Goal: Transaction & Acquisition: Book appointment/travel/reservation

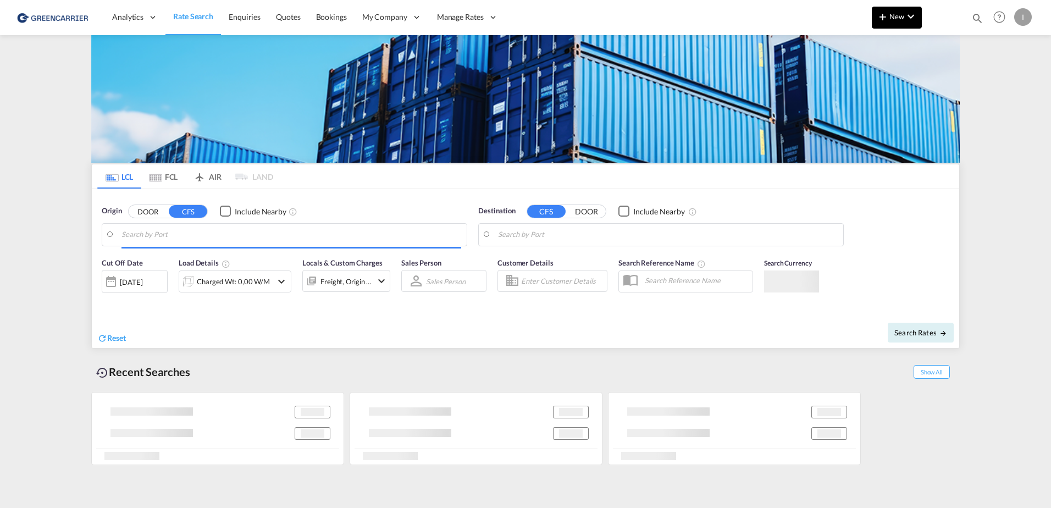
click at [918, 12] on button "New" at bounding box center [897, 18] width 50 height 22
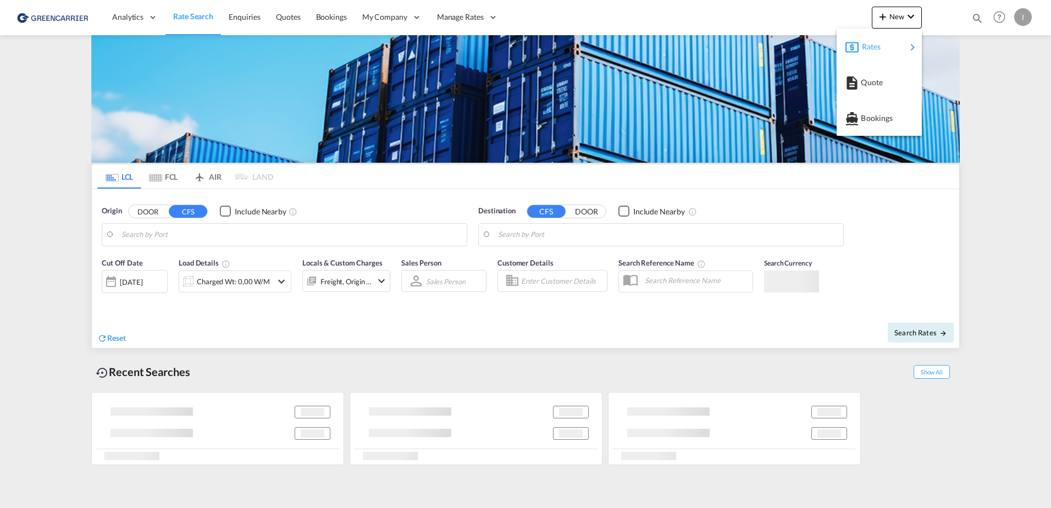
type input "[GEOGRAPHIC_DATA], [GEOGRAPHIC_DATA]"
type input "Callao, PECLL"
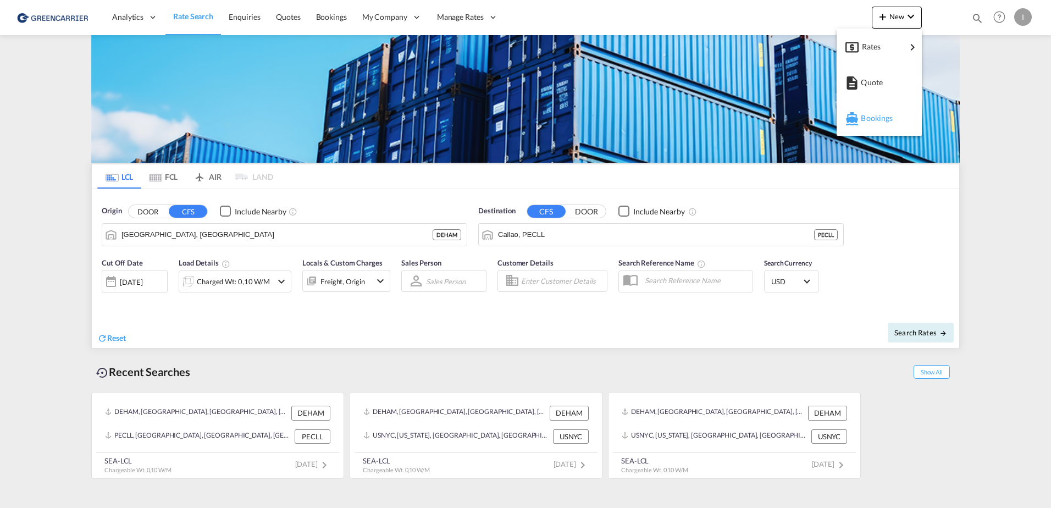
click at [873, 115] on span "Bookings" at bounding box center [867, 118] width 12 height 22
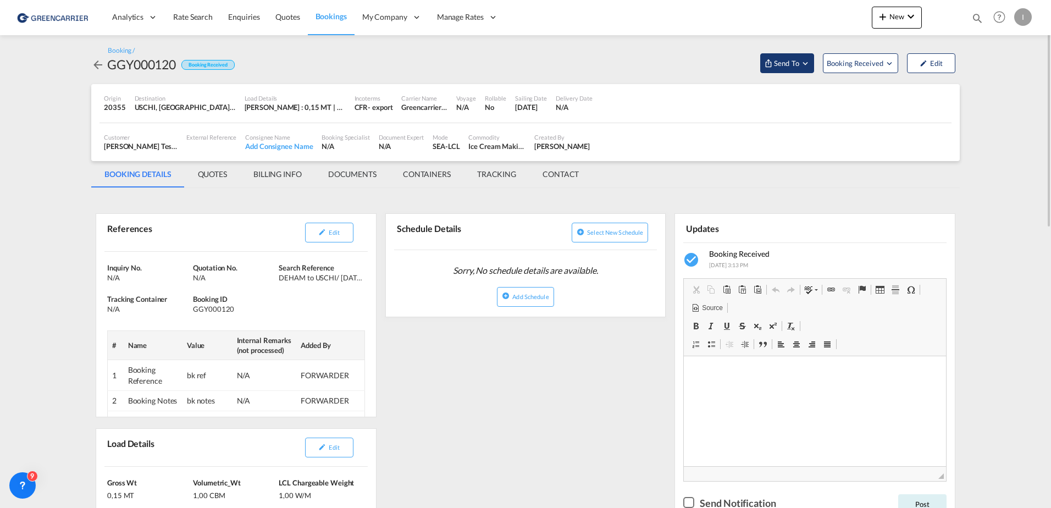
click at [803, 63] on md-icon "Open demo menu" at bounding box center [805, 63] width 10 height 10
click at [483, 387] on md-backdrop at bounding box center [525, 254] width 1051 height 508
click at [340, 226] on button "Edit" at bounding box center [329, 233] width 48 height 20
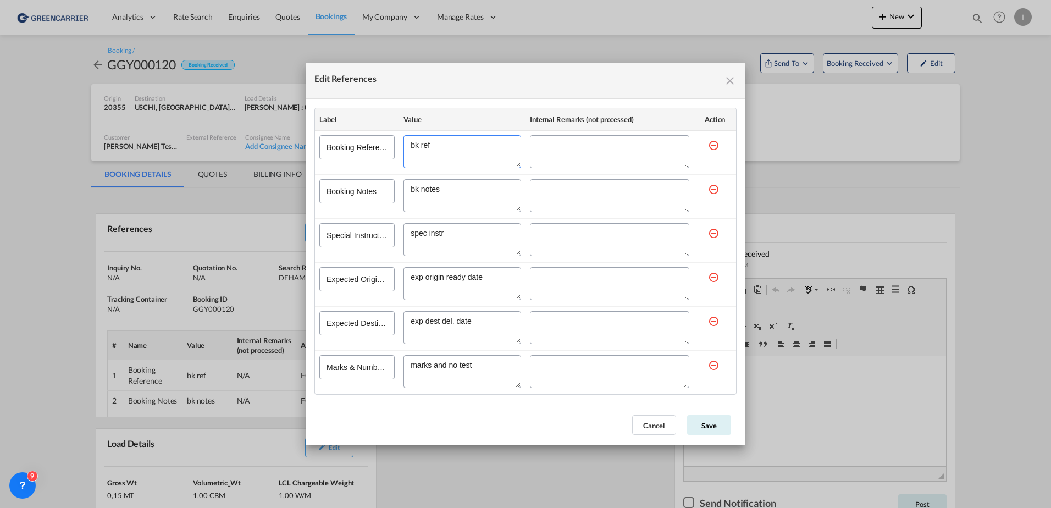
click at [468, 149] on textarea "Edit References" at bounding box center [462, 151] width 118 height 33
drag, startPoint x: 476, startPoint y: 148, endPoint x: 468, endPoint y: 149, distance: 7.8
click at [468, 149] on textarea "Edit References" at bounding box center [462, 151] width 118 height 33
type textarea "bk ref TEST"
click at [719, 419] on button "Save" at bounding box center [709, 425] width 44 height 20
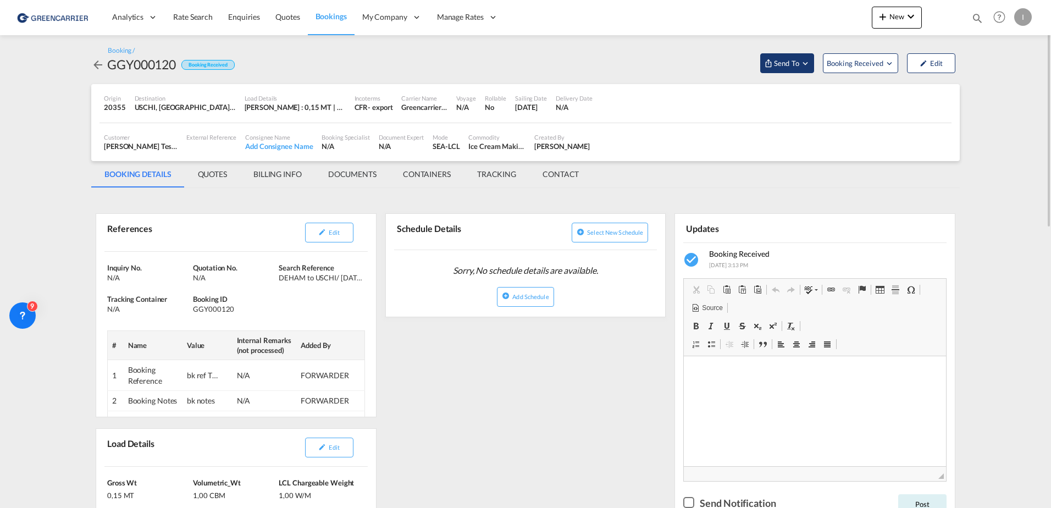
click at [792, 64] on span "Send To" at bounding box center [786, 63] width 27 height 11
click at [800, 97] on div "Yet to sync" at bounding box center [815, 104] width 68 height 23
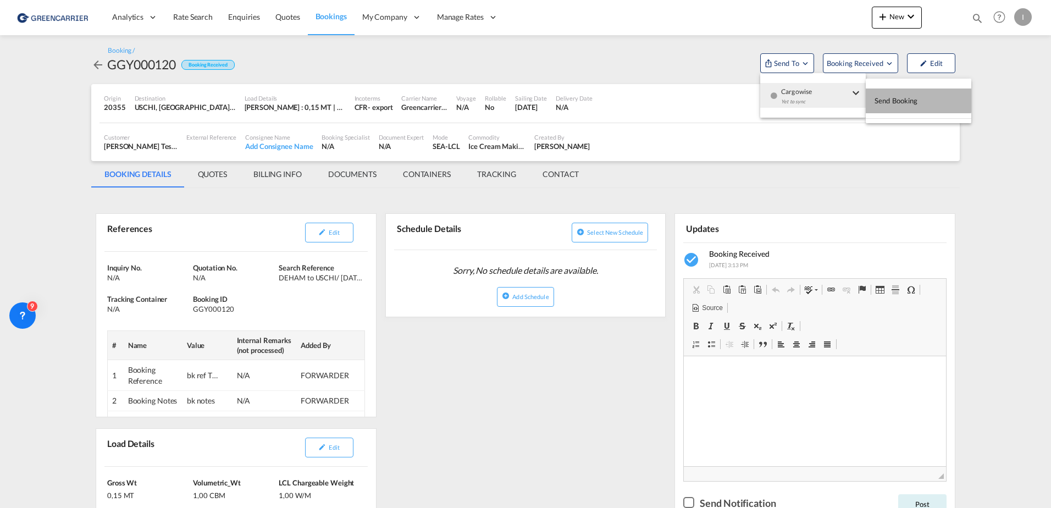
click at [916, 97] on span "Send Booking" at bounding box center [895, 101] width 43 height 18
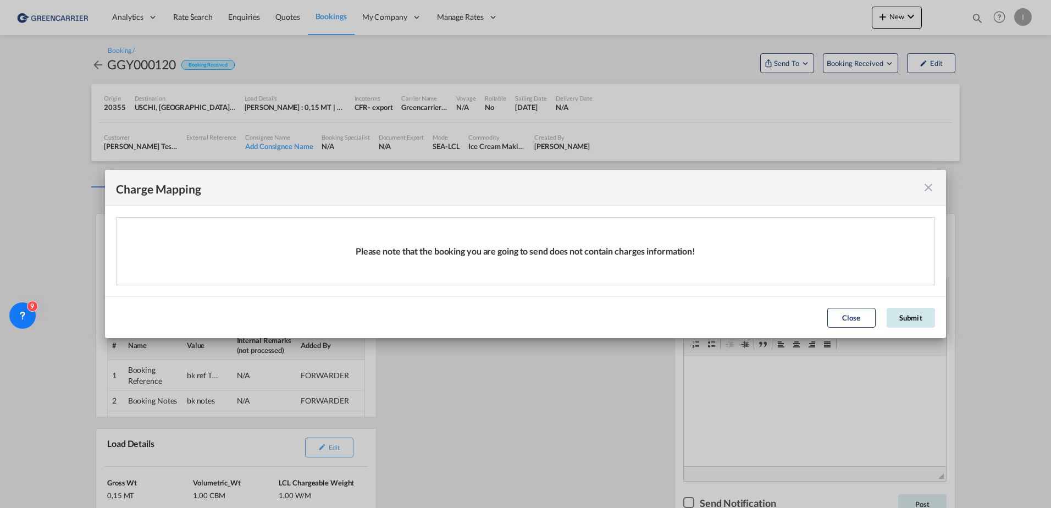
click at [913, 315] on button "Submit" at bounding box center [911, 318] width 48 height 20
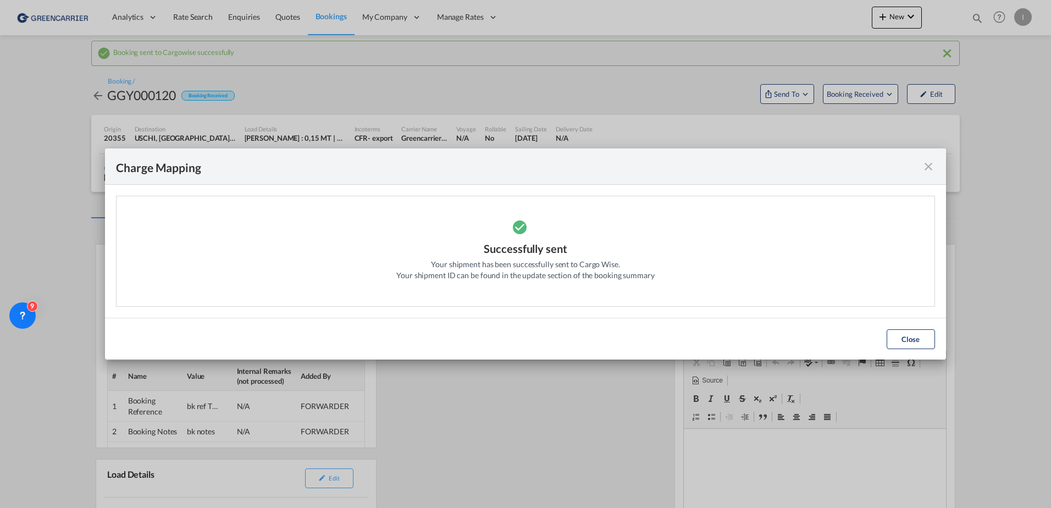
click at [927, 164] on md-icon "icon-close fg-AAA8AD cursor" at bounding box center [928, 166] width 13 height 13
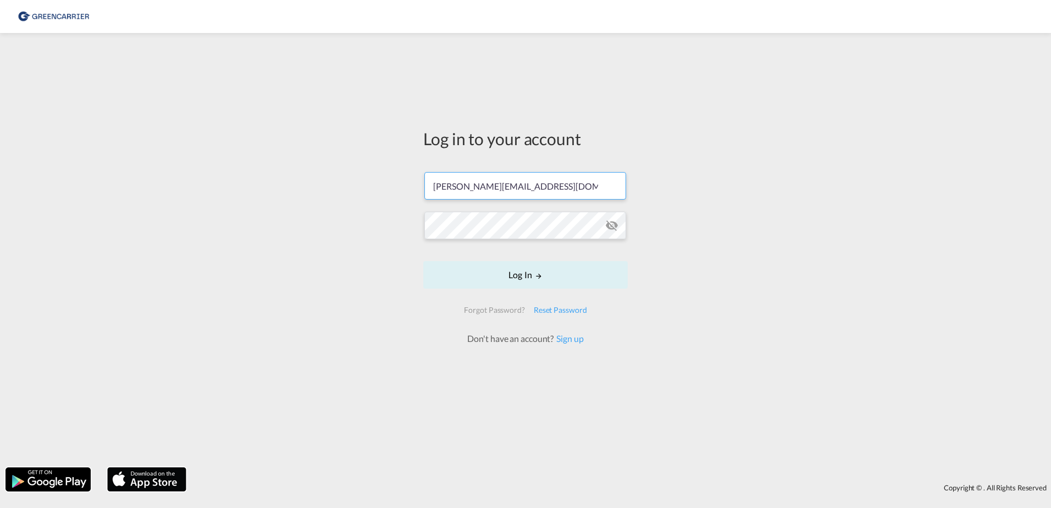
click at [556, 182] on input "[PERSON_NAME][EMAIL_ADDRESS][DOMAIN_NAME]" at bounding box center [525, 185] width 202 height 27
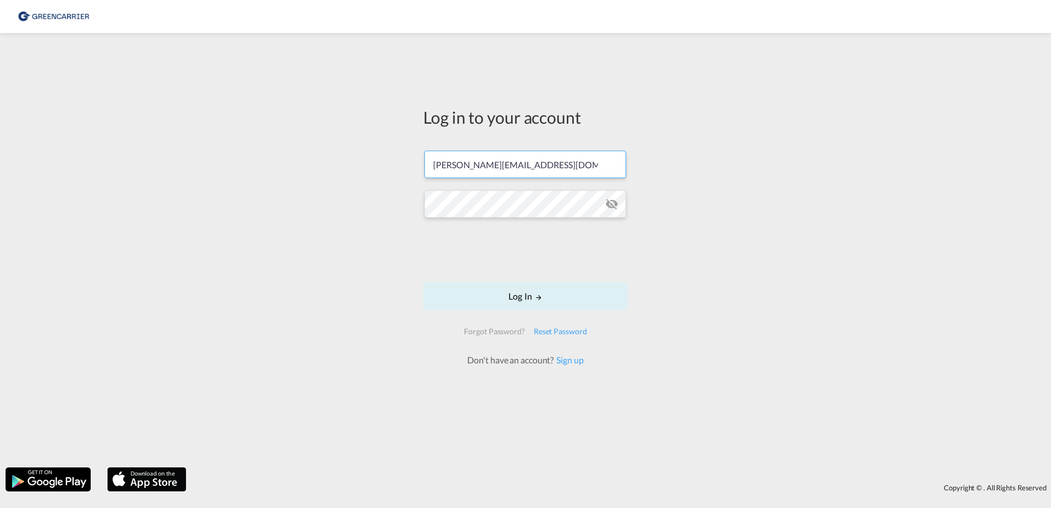
type input "[PERSON_NAME][EMAIL_ADDRESS][PERSON_NAME][DOMAIN_NAME]"
click at [547, 301] on button "Log In" at bounding box center [525, 296] width 204 height 27
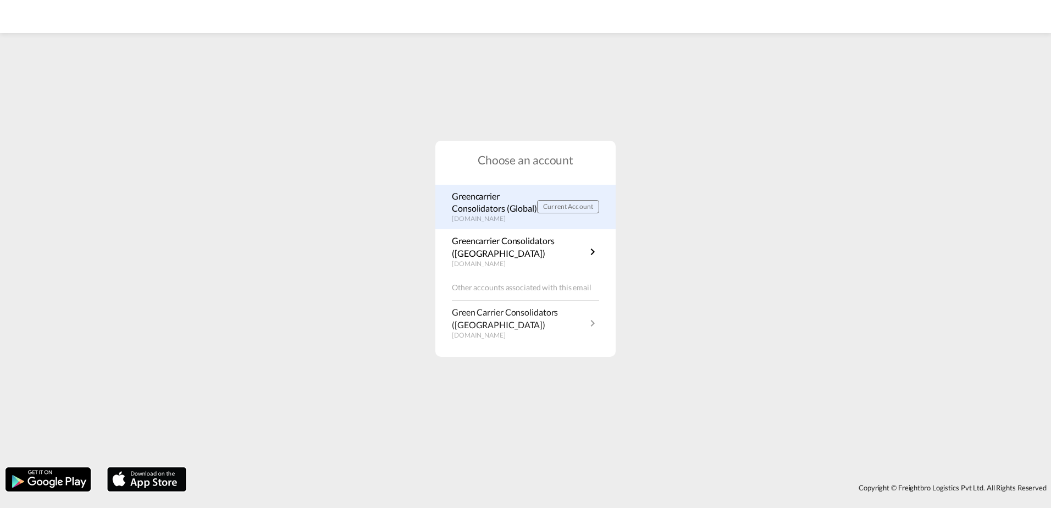
click at [494, 200] on p "Greencarrier Consolidators (Global)" at bounding box center [494, 202] width 85 height 25
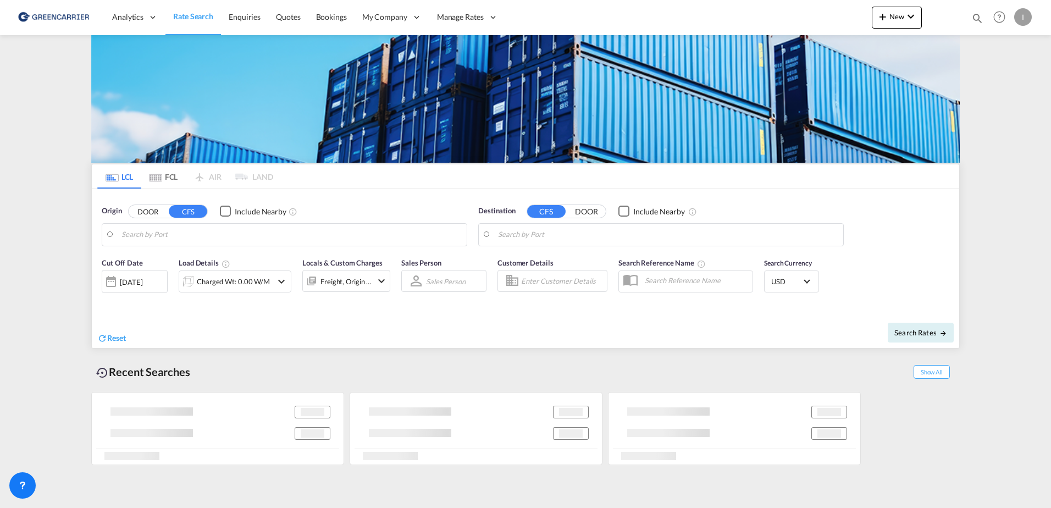
type input "DE-78466, [GEOGRAPHIC_DATA], [GEOGRAPHIC_DATA]"
type input "[GEOGRAPHIC_DATA], COCTG"
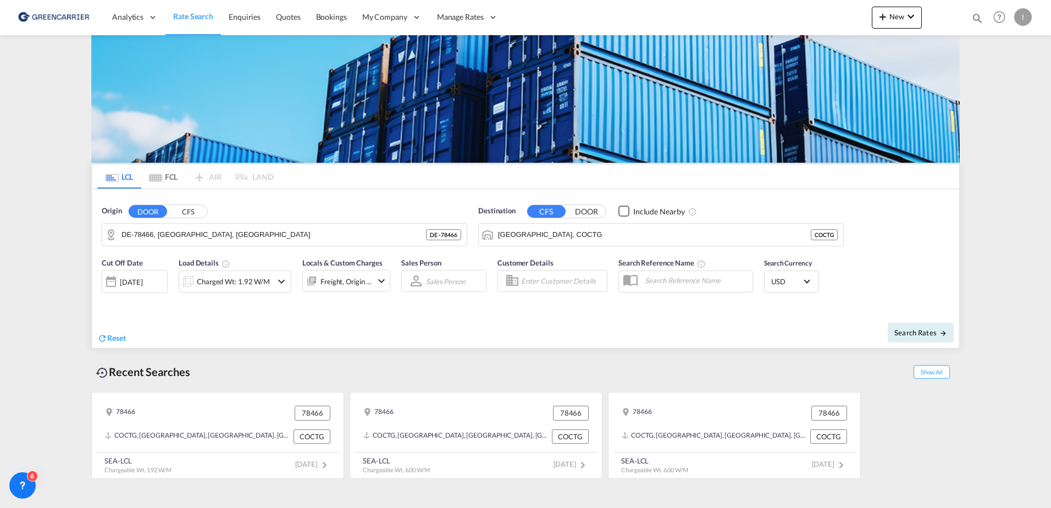
drag, startPoint x: 893, startPoint y: 0, endPoint x: 1027, endPoint y: 224, distance: 260.5
click at [1027, 224] on md-content "Analytics Reports Dashboard Rate Search Enquiries Quotes Bookings" at bounding box center [525, 254] width 1051 height 508
click at [913, 17] on md-icon "icon-chevron-down" at bounding box center [910, 16] width 13 height 13
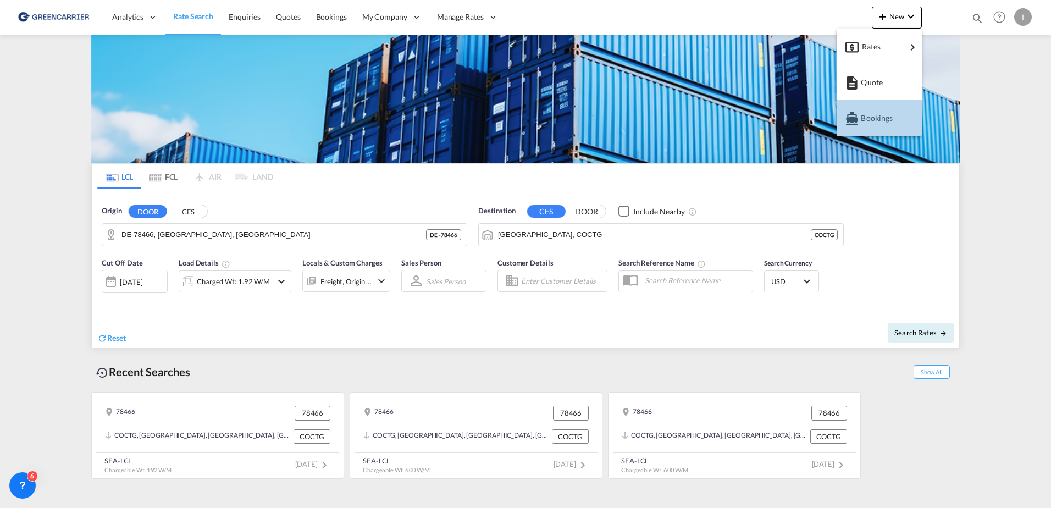
drag, startPoint x: 884, startPoint y: 115, endPoint x: 911, endPoint y: 224, distance: 111.7
click at [911, 224] on body "Analytics Reports Dashboard Rate Search Enquiries Quotes Bookings" at bounding box center [525, 254] width 1051 height 508
click at [911, 224] on md-backdrop at bounding box center [525, 254] width 1051 height 508
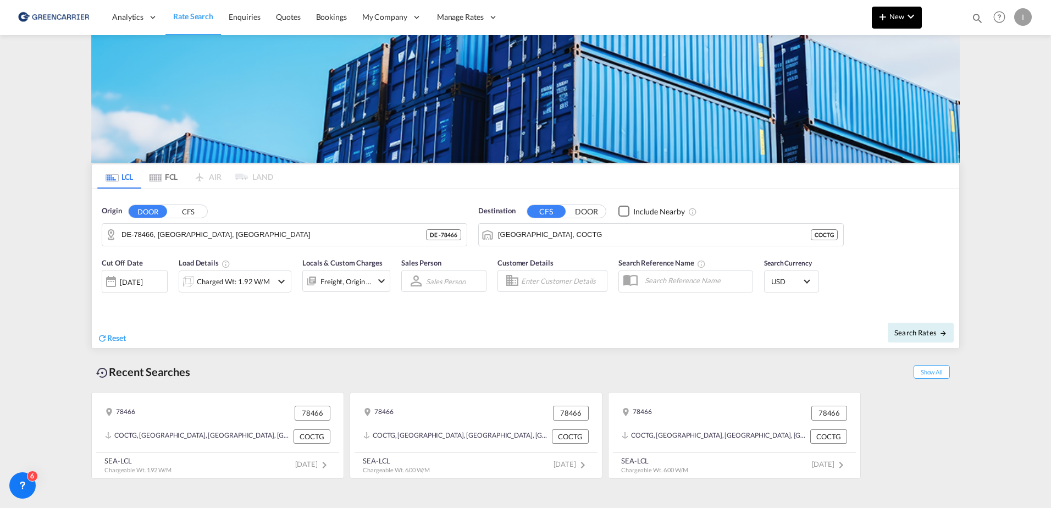
click at [886, 15] on md-icon "icon-plus 400-fg" at bounding box center [882, 16] width 13 height 13
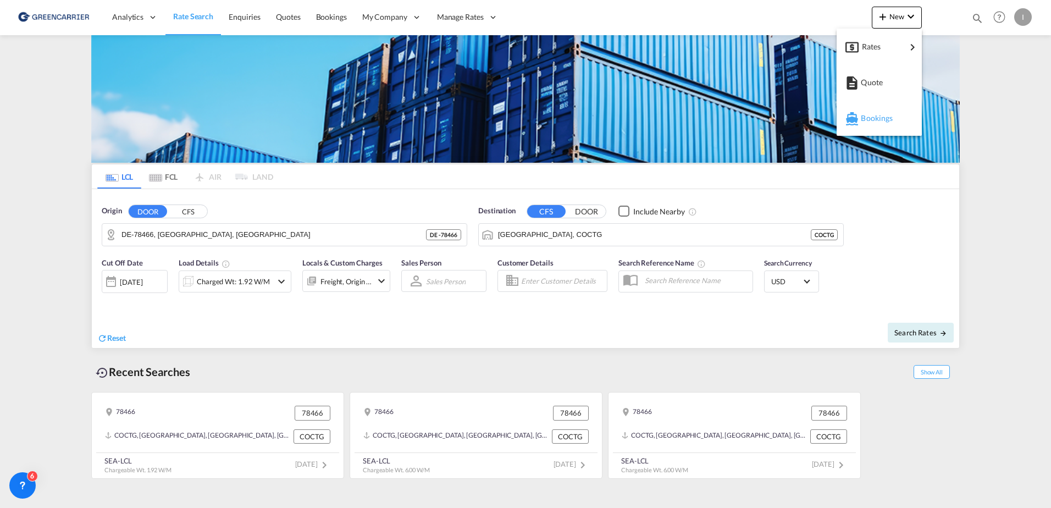
click at [873, 117] on span "Bookings" at bounding box center [867, 118] width 12 height 22
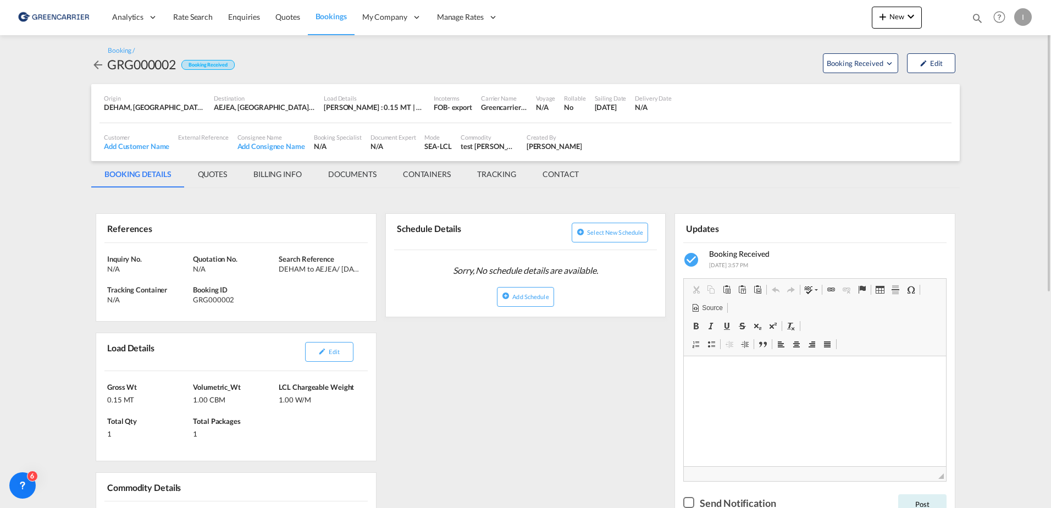
click at [323, 14] on span "Bookings" at bounding box center [330, 16] width 31 height 9
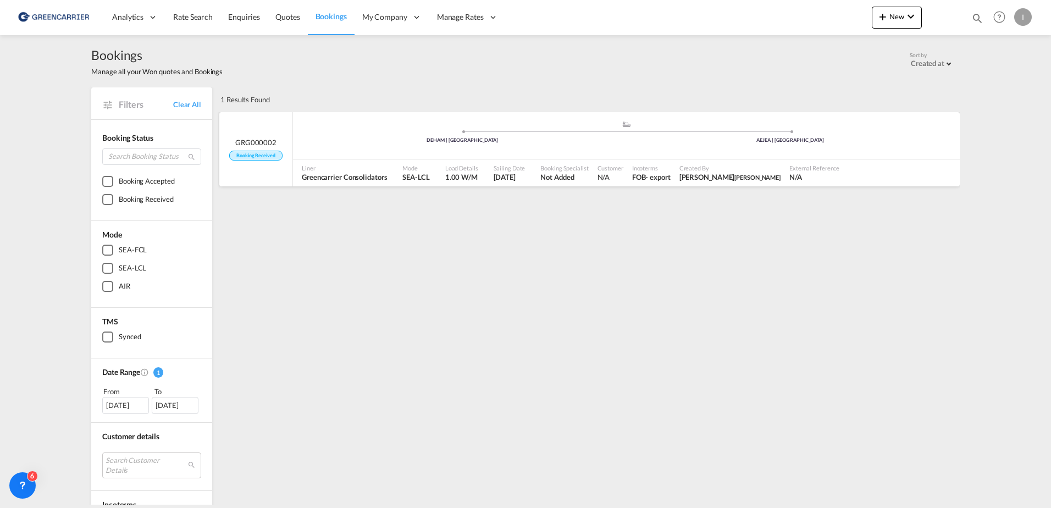
click at [525, 148] on div ".a{fill:#aaa8ad;} .a{fill:#aaa8ad;} DEHAM | Hamburg AEJEA | Jebel Ali" at bounding box center [626, 136] width 667 height 33
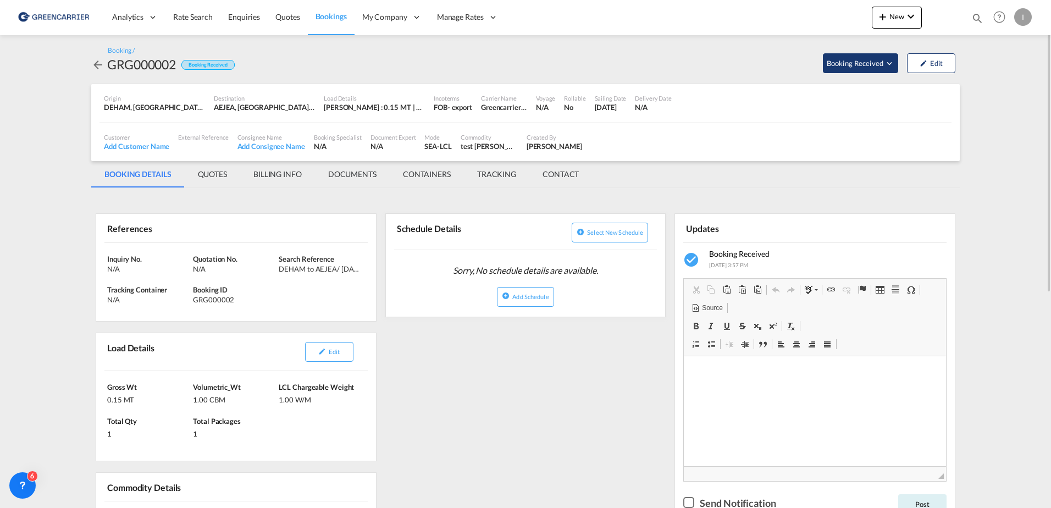
click at [833, 64] on span "Booking Received" at bounding box center [856, 63] width 58 height 11
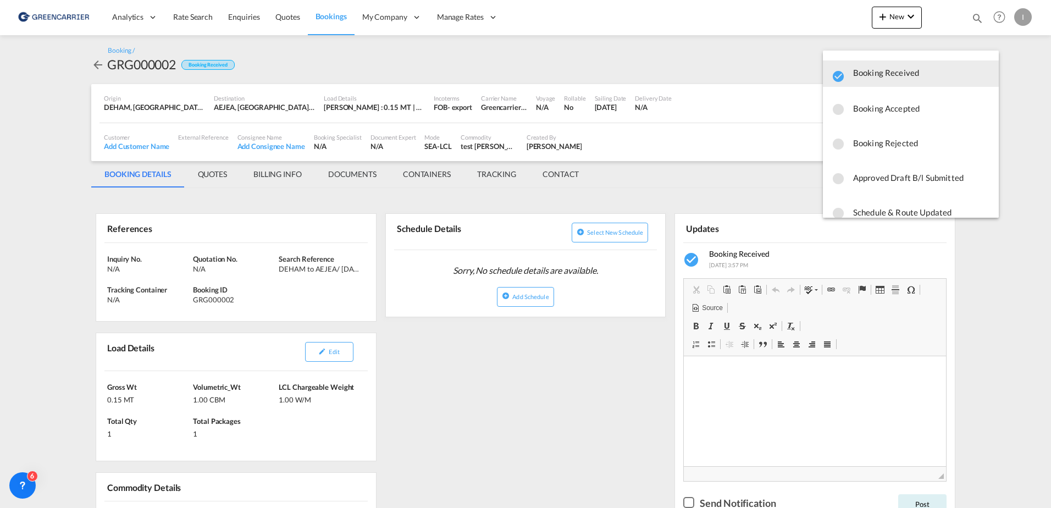
click at [718, 62] on md-backdrop at bounding box center [525, 254] width 1051 height 508
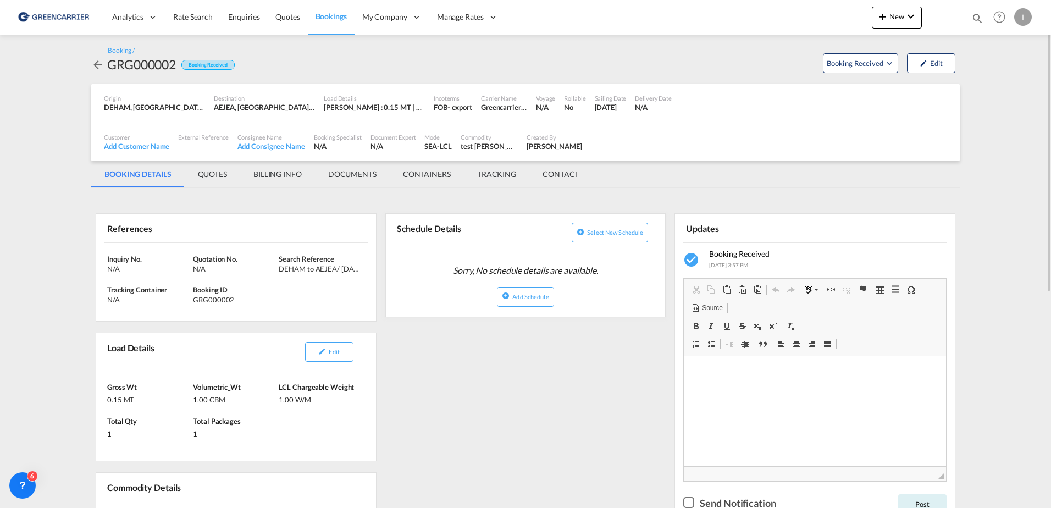
click at [899, 63] on md-menu "Booking Received" at bounding box center [860, 61] width 84 height 23
click at [877, 60] on span "Booking Received" at bounding box center [856, 63] width 58 height 11
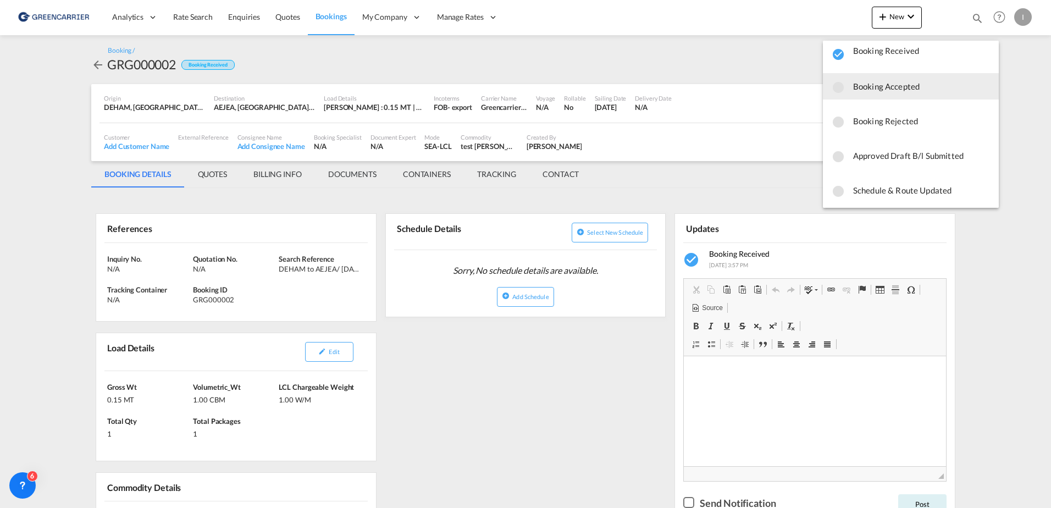
scroll to position [15, 0]
click at [723, 51] on md-backdrop at bounding box center [525, 254] width 1051 height 508
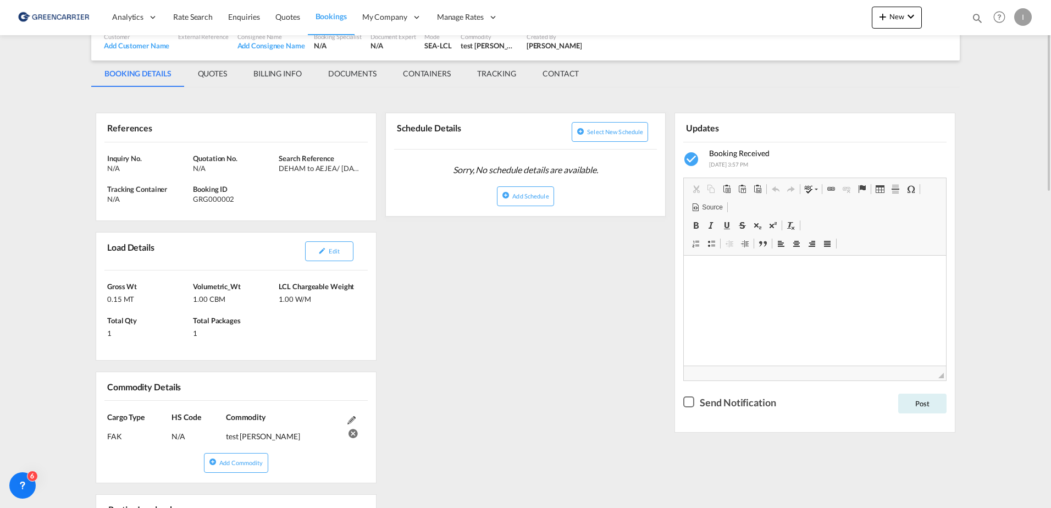
scroll to position [0, 0]
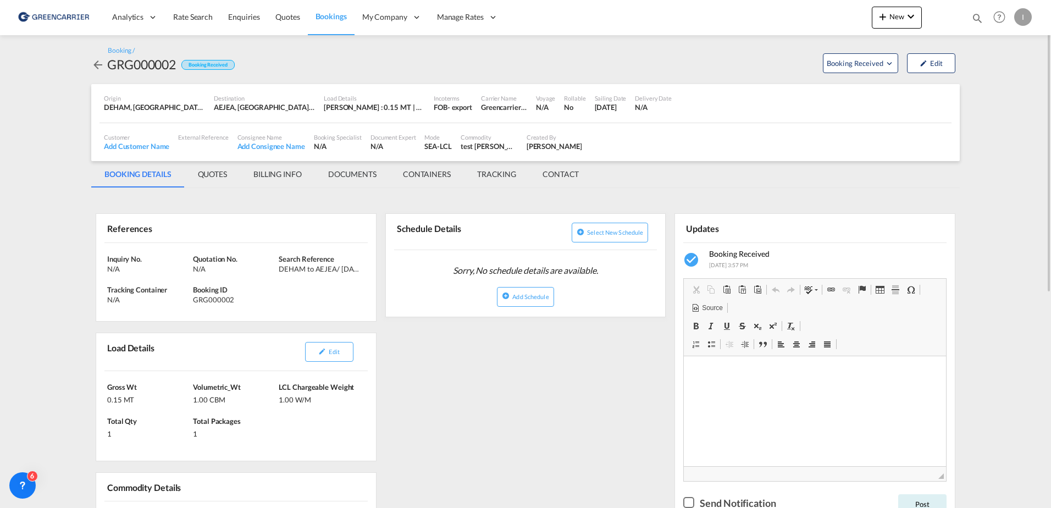
click at [49, 12] on img at bounding box center [53, 17] width 74 height 25
click at [283, 176] on md-tab-item "BILLING INFO" at bounding box center [277, 174] width 75 height 26
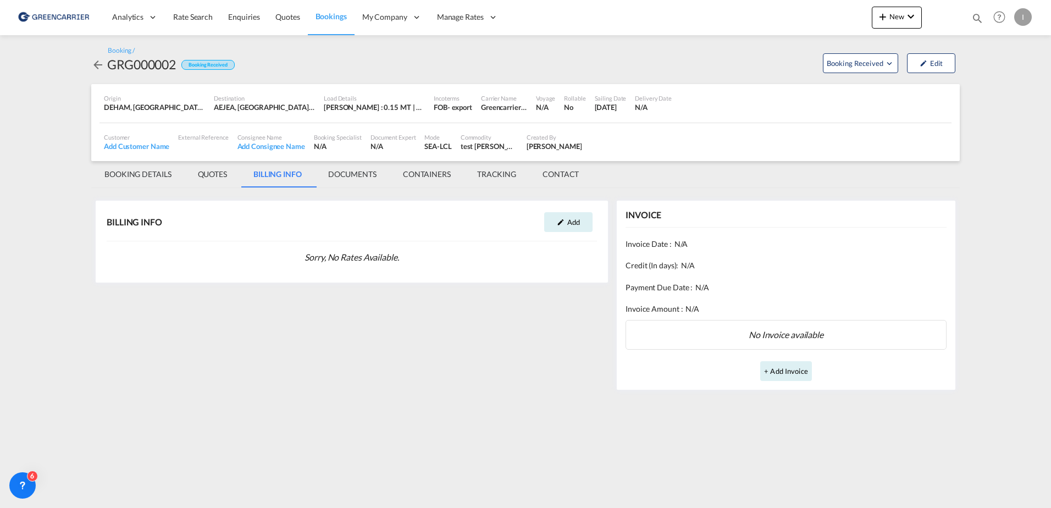
click at [99, 62] on md-icon "icon-arrow-left" at bounding box center [97, 64] width 13 height 13
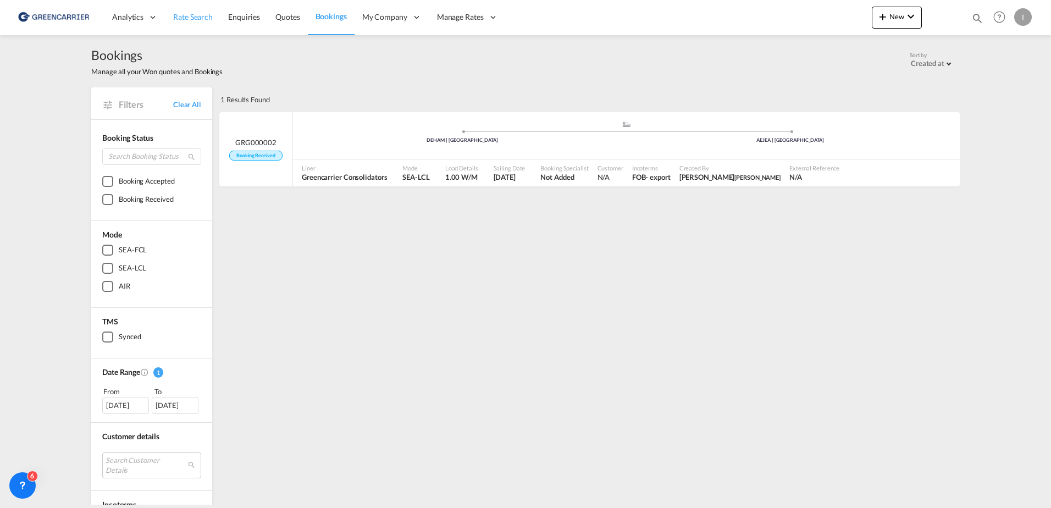
click at [201, 12] on span "Rate Search" at bounding box center [193, 16] width 40 height 9
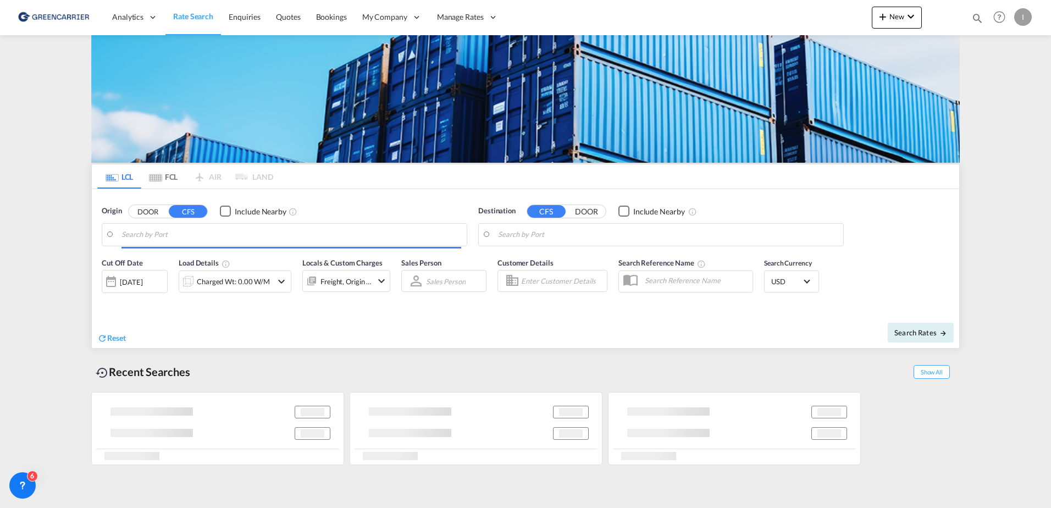
click at [164, 231] on input "Search by Port" at bounding box center [291, 234] width 340 height 16
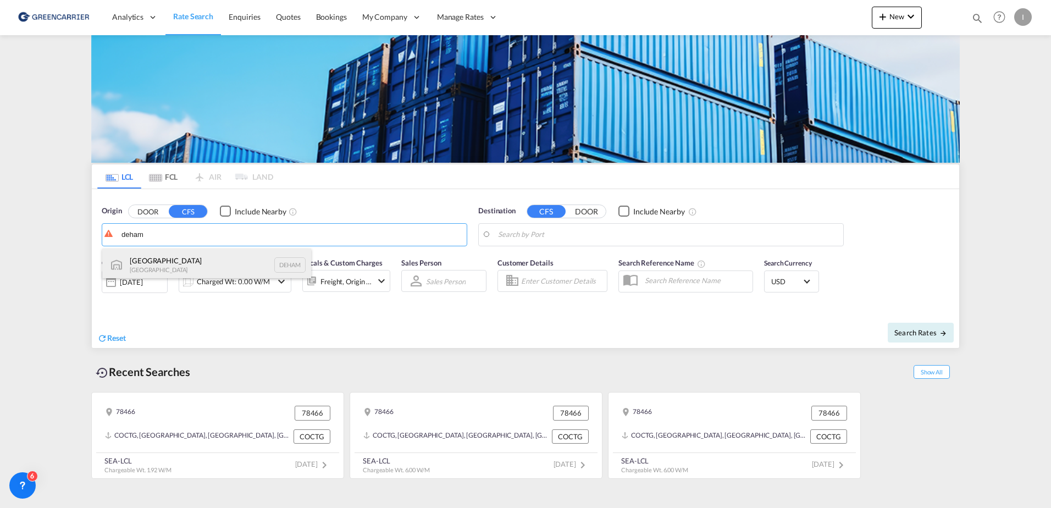
click at [175, 262] on div "Hamburg Germany DEHAM" at bounding box center [206, 264] width 209 height 33
type input "Hamburg, DEHAM"
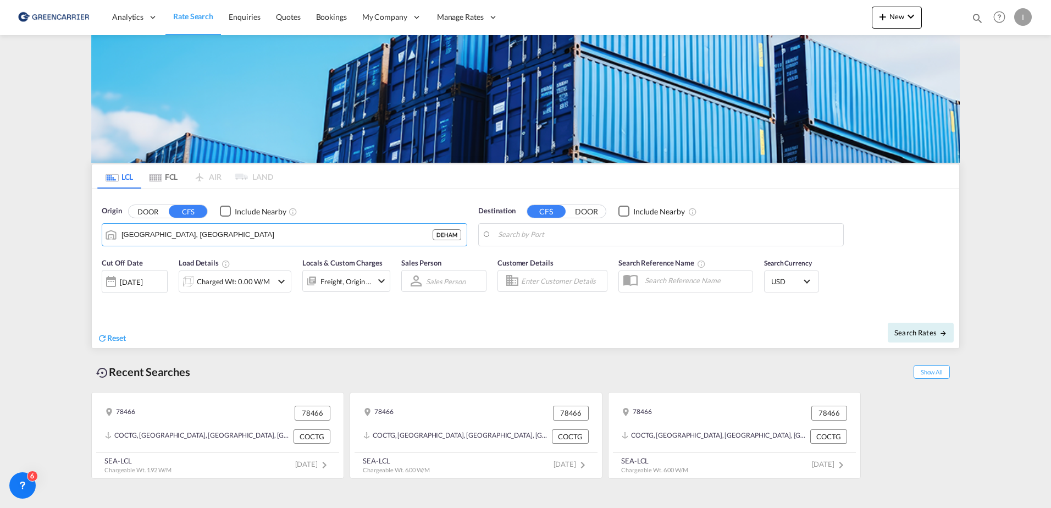
click at [594, 228] on body "Analytics Reports Dashboard Rate Search Enquiries Quotes Bookings" at bounding box center [525, 254] width 1051 height 508
click at [523, 262] on div "Jebel Ali United Arab Emirates AEJEA" at bounding box center [583, 264] width 209 height 33
type input "Jebel Ali, AEJEA"
click at [217, 281] on div "Charged Wt: 0.00 W/M" at bounding box center [233, 281] width 73 height 15
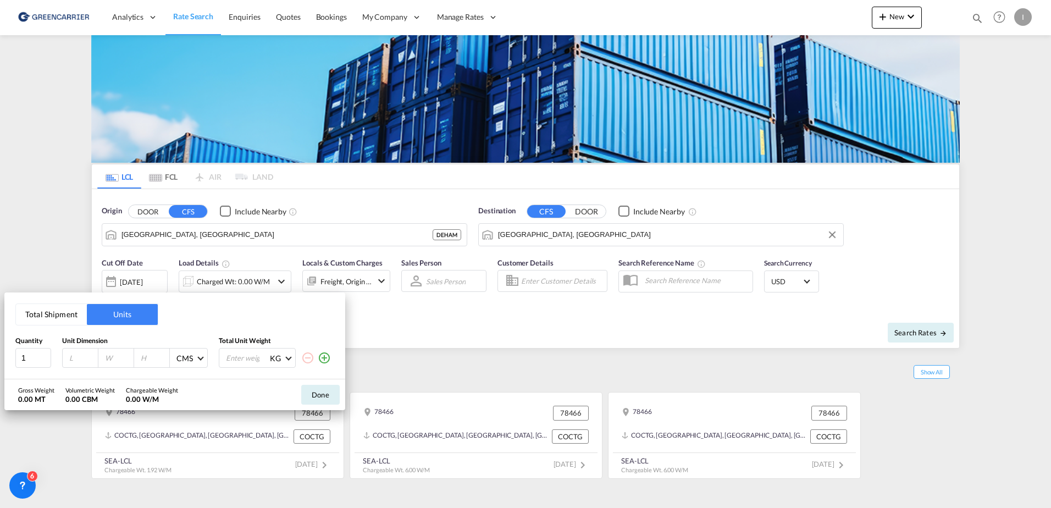
click at [71, 358] on input "number" at bounding box center [83, 358] width 30 height 10
type input "0.001"
click at [57, 317] on button "Total Shipment" at bounding box center [51, 314] width 71 height 21
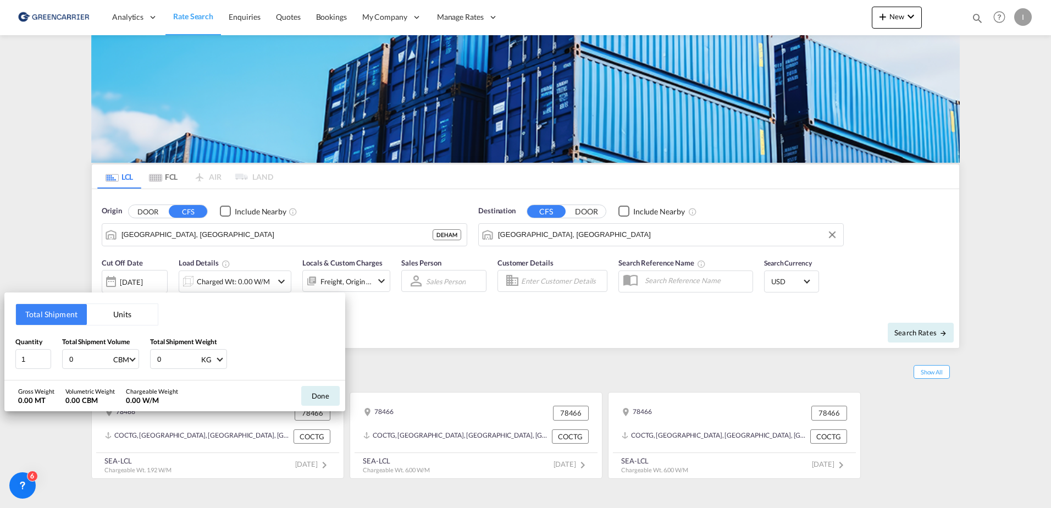
click at [87, 357] on input "0" at bounding box center [90, 359] width 44 height 19
drag, startPoint x: 87, startPoint y: 357, endPoint x: 36, endPoint y: 353, distance: 51.3
click at [36, 353] on div "Quantity 1 Total Shipment Volume 0 CBM CBM CFT Total Shipment Weight 0 KG KG LB" at bounding box center [174, 352] width 319 height 33
type input "2"
type input "200"
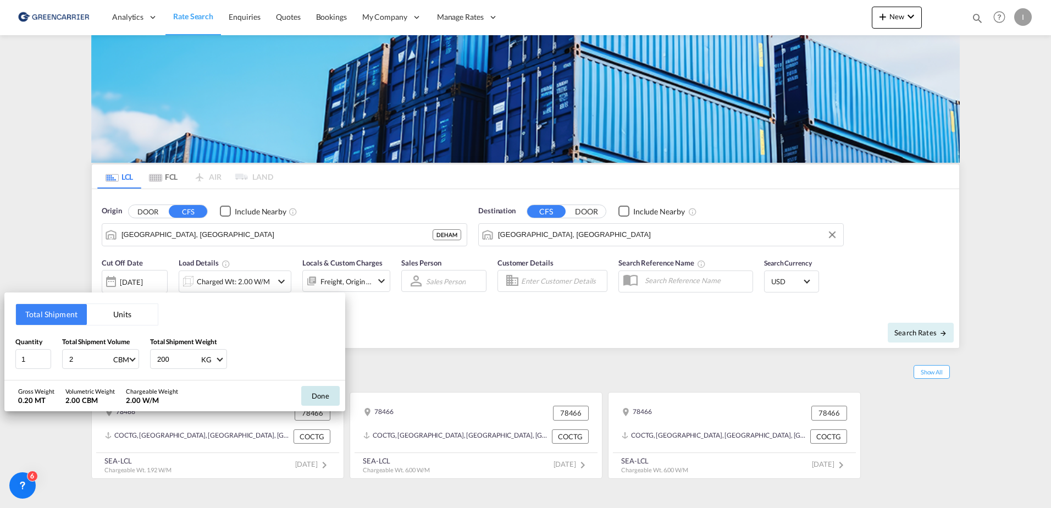
click at [315, 403] on button "Done" at bounding box center [320, 396] width 38 height 20
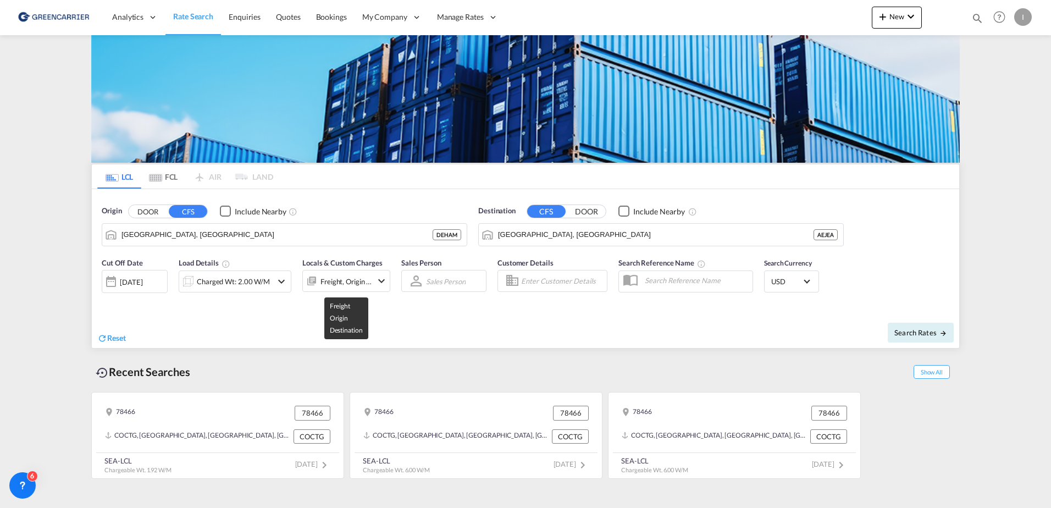
click at [345, 278] on div "Freight, Origin +1" at bounding box center [346, 281] width 52 height 15
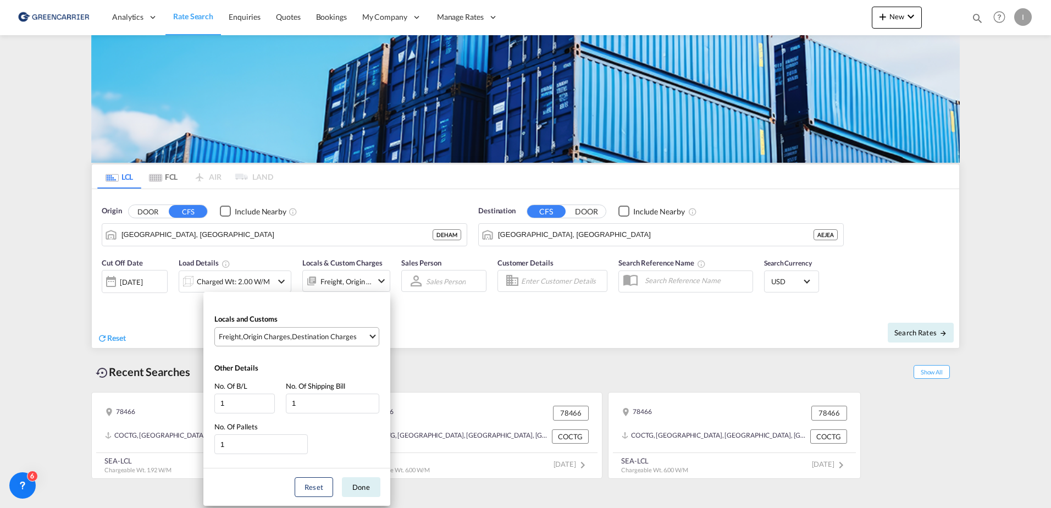
click at [315, 335] on div "Destination Charges" at bounding box center [324, 336] width 65 height 10
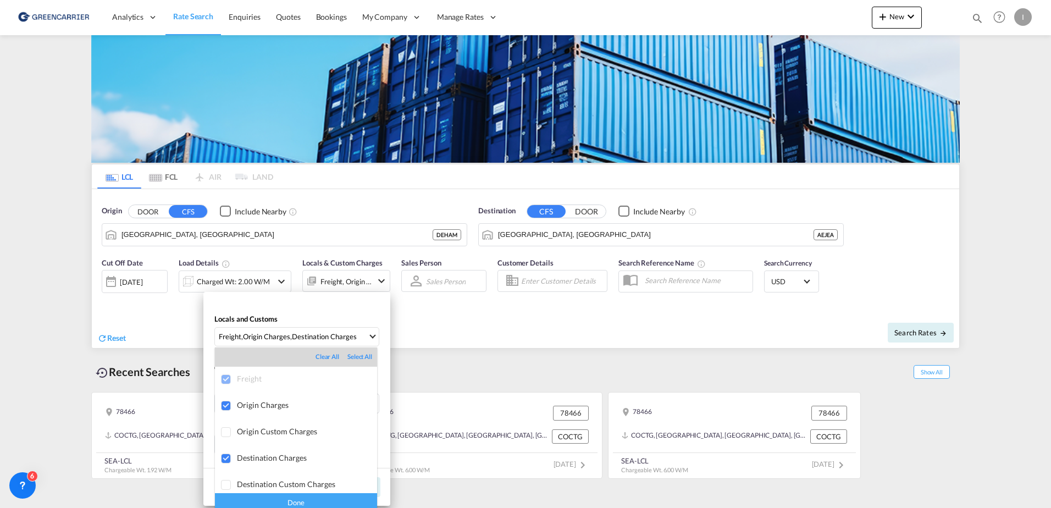
click at [328, 306] on md-backdrop at bounding box center [525, 254] width 1051 height 508
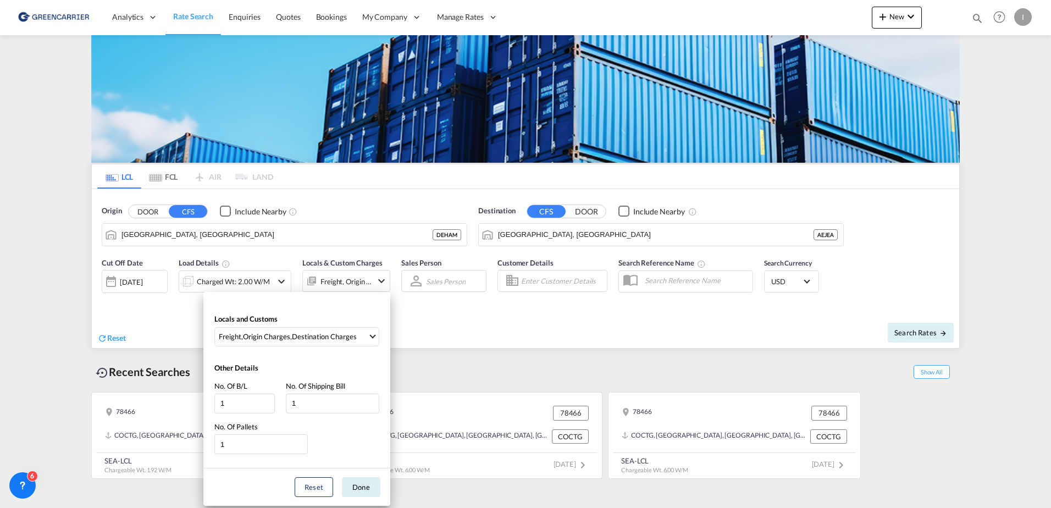
click at [459, 317] on div "Locals and Customs Freight , Origin Charges , Destination Charges Other Details…" at bounding box center [525, 254] width 1051 height 508
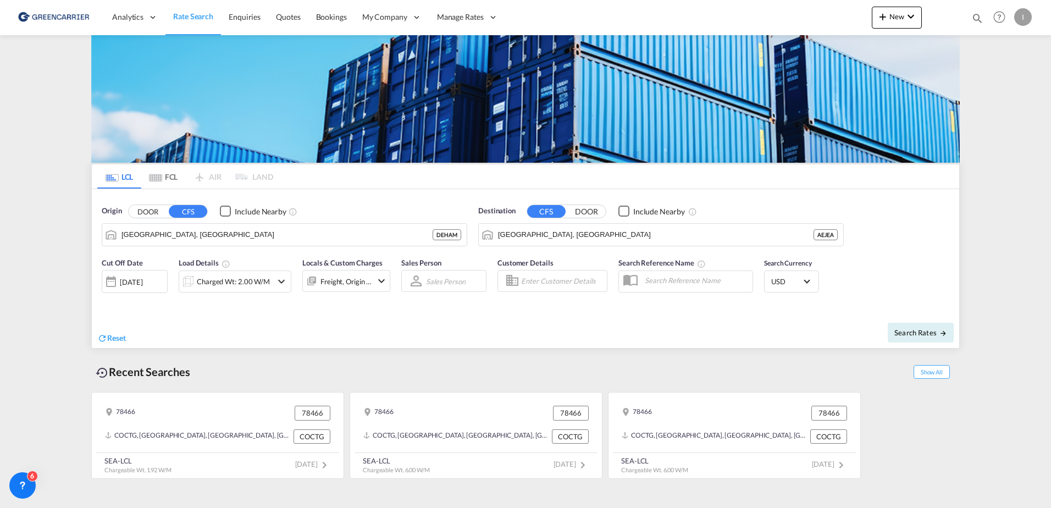
click at [528, 278] on input "Enter Customer Details" at bounding box center [562, 281] width 82 height 16
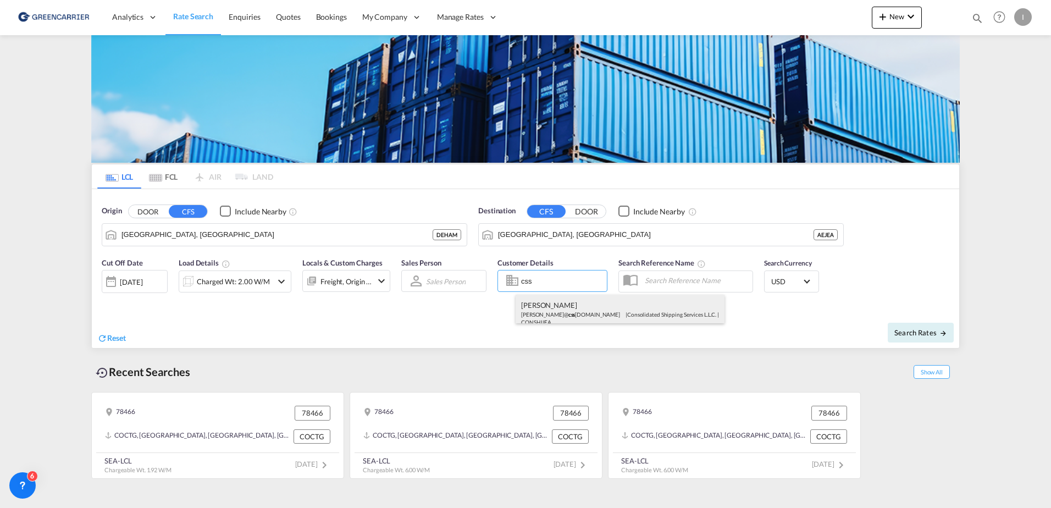
click at [583, 309] on div "Shubham Lalwani shubham@ css dubai.com | Consolidated Shipping Services L.L.C. …" at bounding box center [620, 313] width 209 height 36
type input "Consolidated Shipping Services L.L.C., Shubham Lalwani, shubham@cssdubai.com"
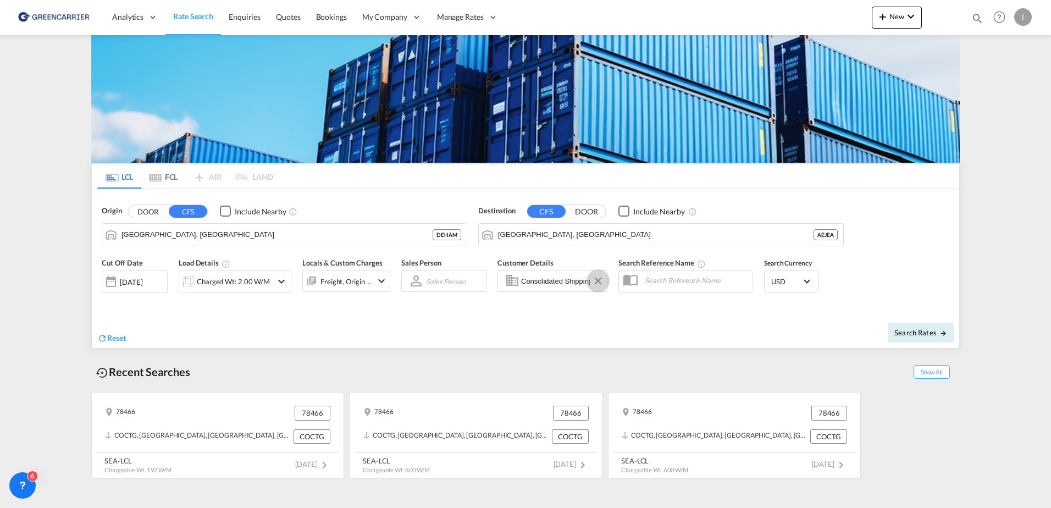
click at [594, 279] on button "Clear Input" at bounding box center [598, 281] width 16 height 16
click at [594, 279] on md-autocomplete-wrap at bounding box center [562, 284] width 82 height 22
click at [594, 279] on input "Enter Customer Details" at bounding box center [562, 281] width 82 height 16
click at [486, 310] on div "Cut Off Date 22 Sep 2025 22 Sep 2025 Load Details Charged Wt: 2.00 W/M Locals &…" at bounding box center [525, 281] width 867 height 59
click at [931, 330] on span "Search Rates" at bounding box center [920, 332] width 53 height 9
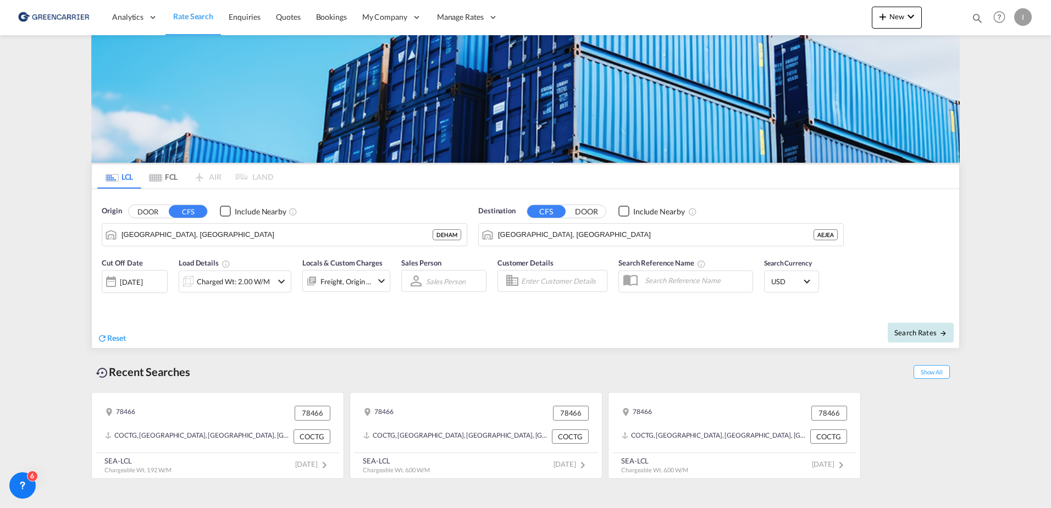
type input "DEHAM to AEJEA / 22 Sep 2025"
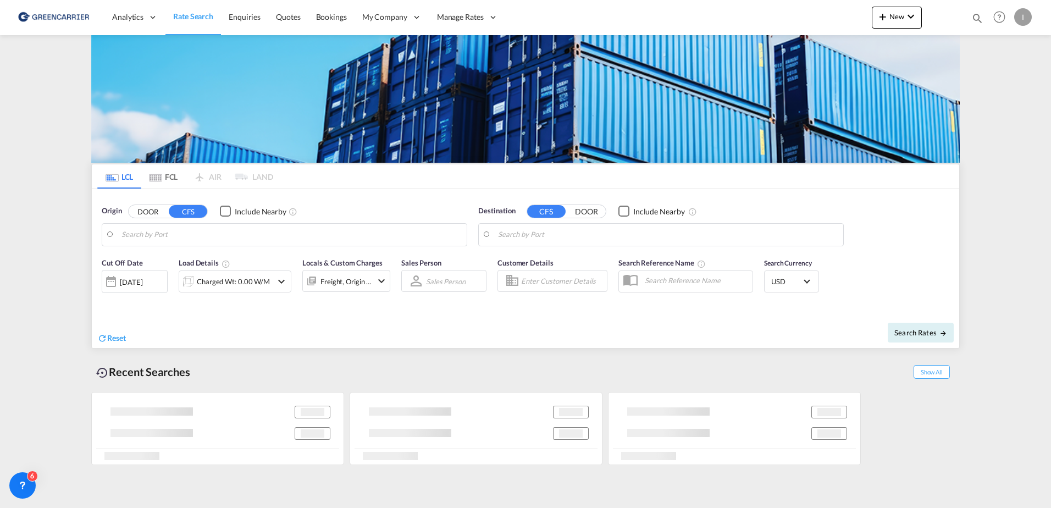
type input "Hamburg, DEHAM"
type input "Jebel Ali, AEJEA"
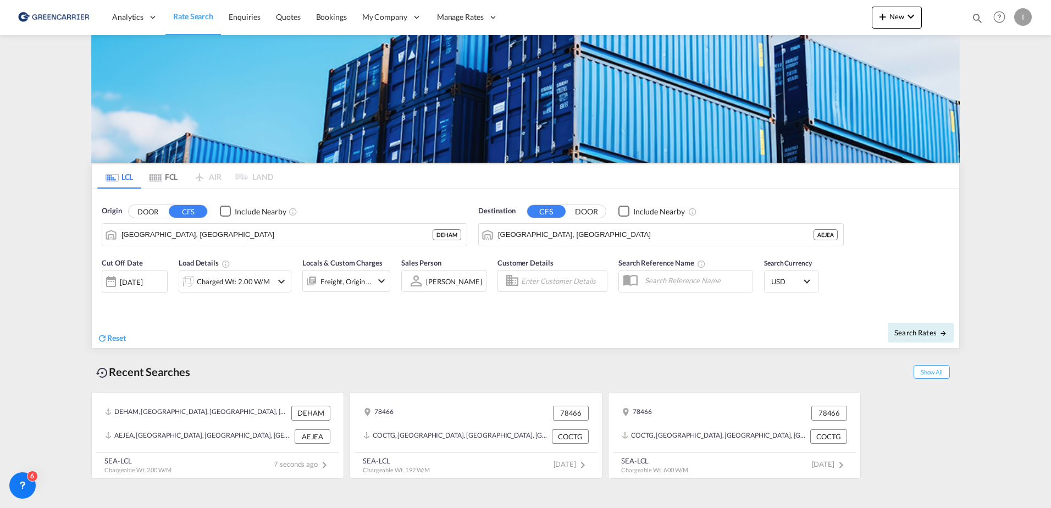
click at [112, 281] on div at bounding box center [111, 281] width 18 height 22
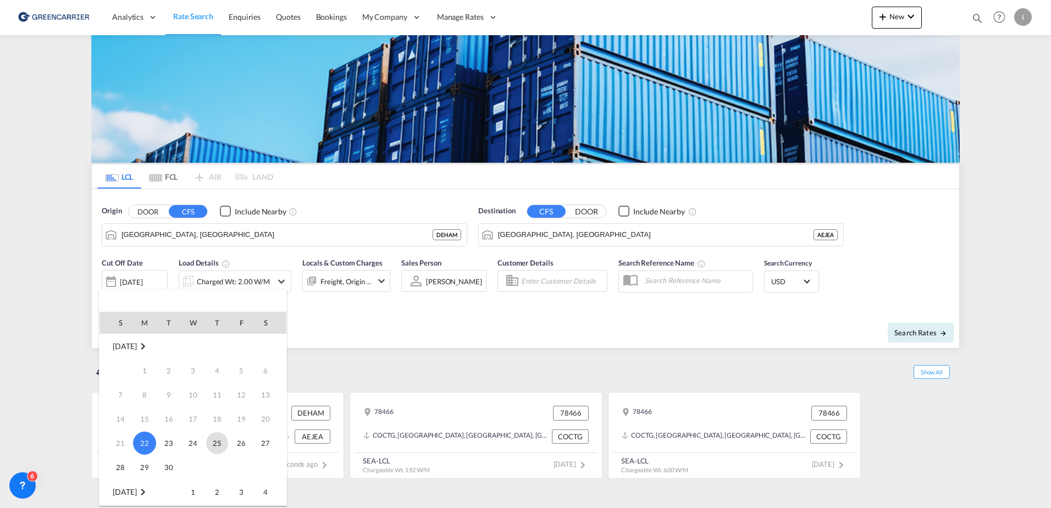
click at [222, 447] on span "25" at bounding box center [217, 443] width 22 height 22
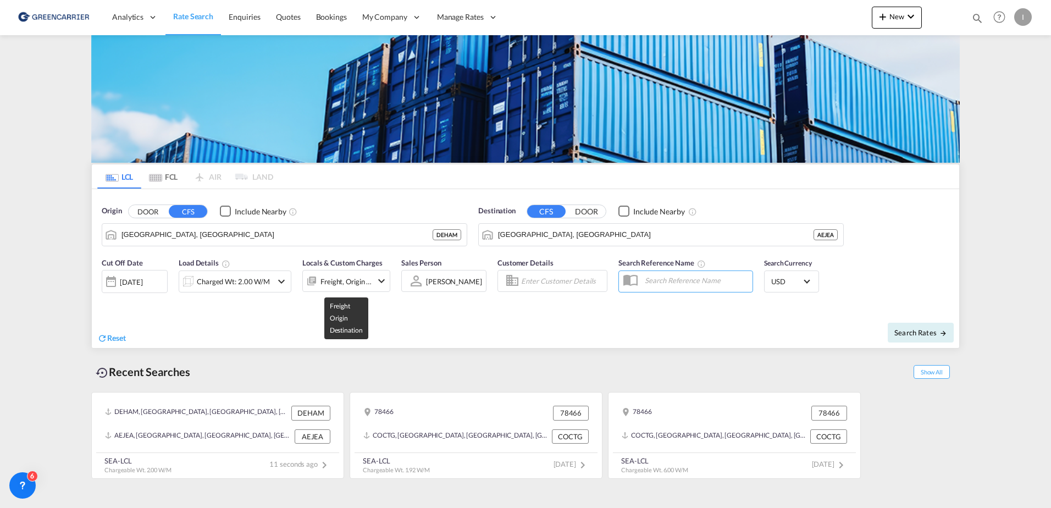
click at [354, 282] on div "Freight, Origin +1" at bounding box center [346, 281] width 52 height 15
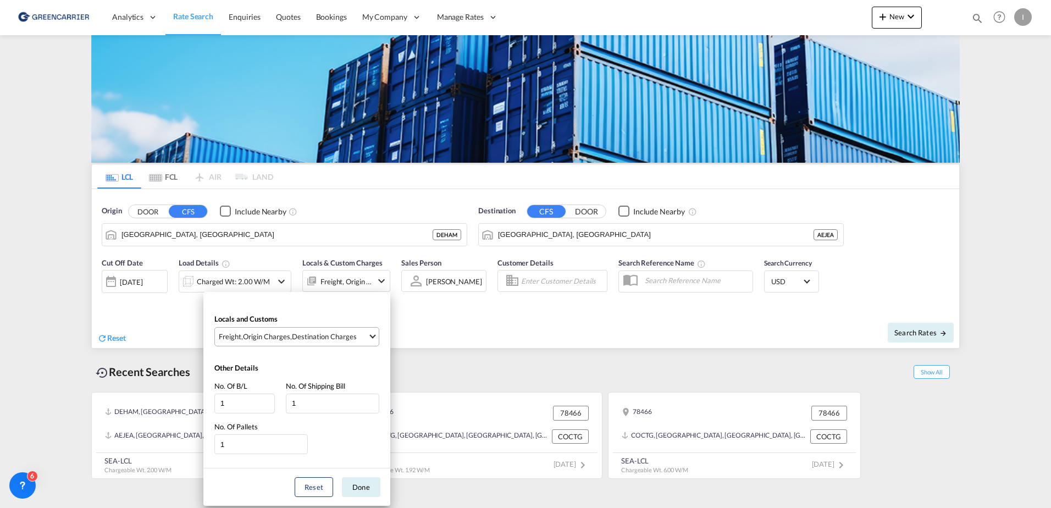
click at [321, 336] on div "Destination Charges" at bounding box center [324, 336] width 65 height 10
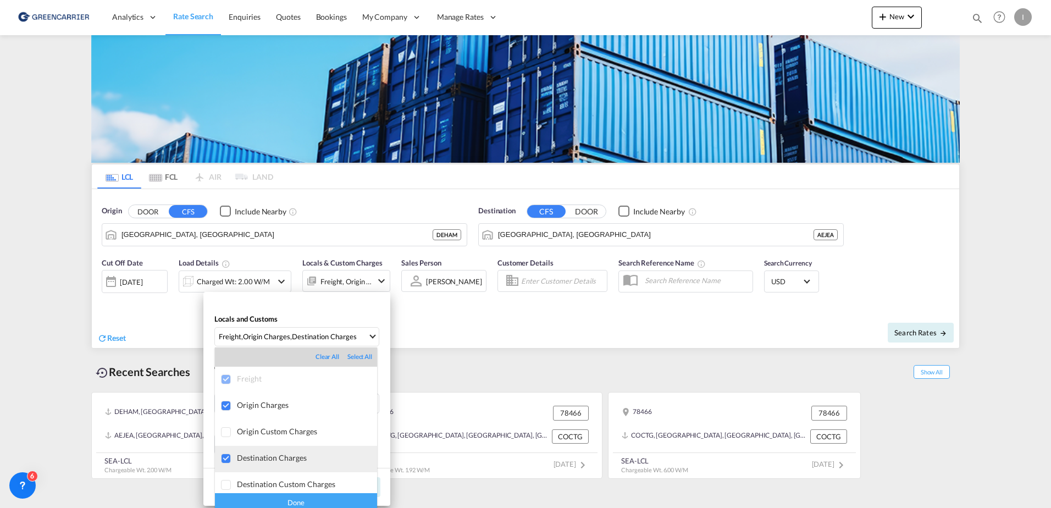
click at [225, 458] on div at bounding box center [226, 458] width 11 height 11
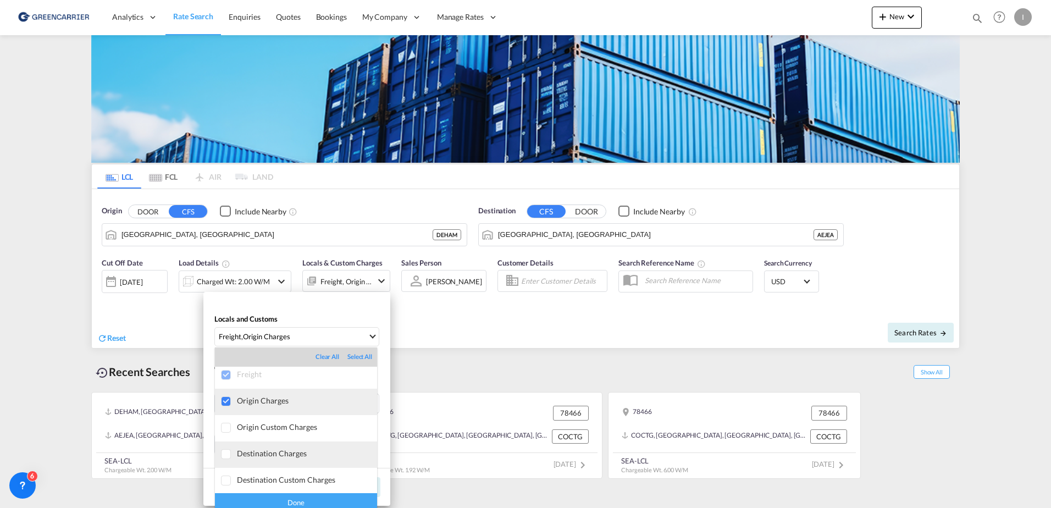
scroll to position [5, 0]
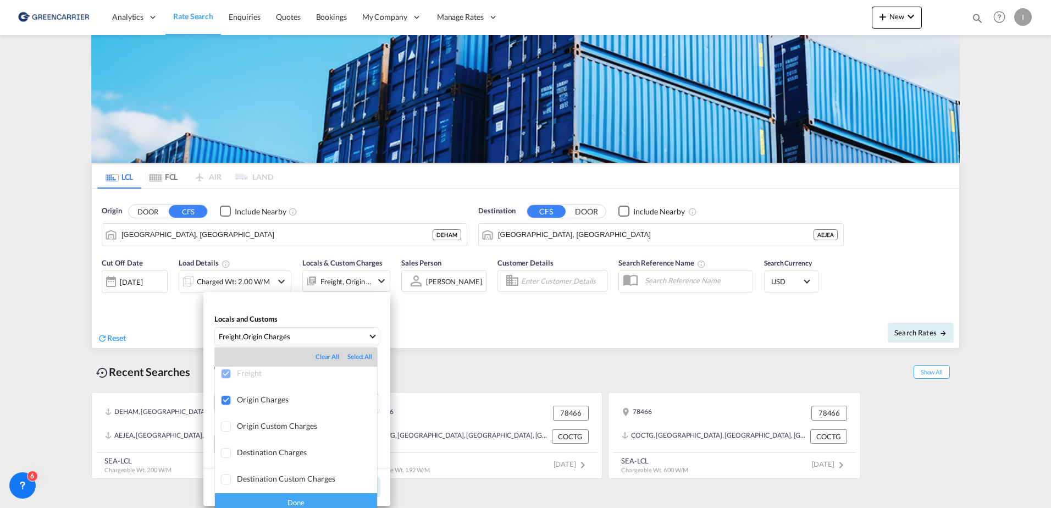
click at [312, 496] on div "Done" at bounding box center [296, 502] width 162 height 19
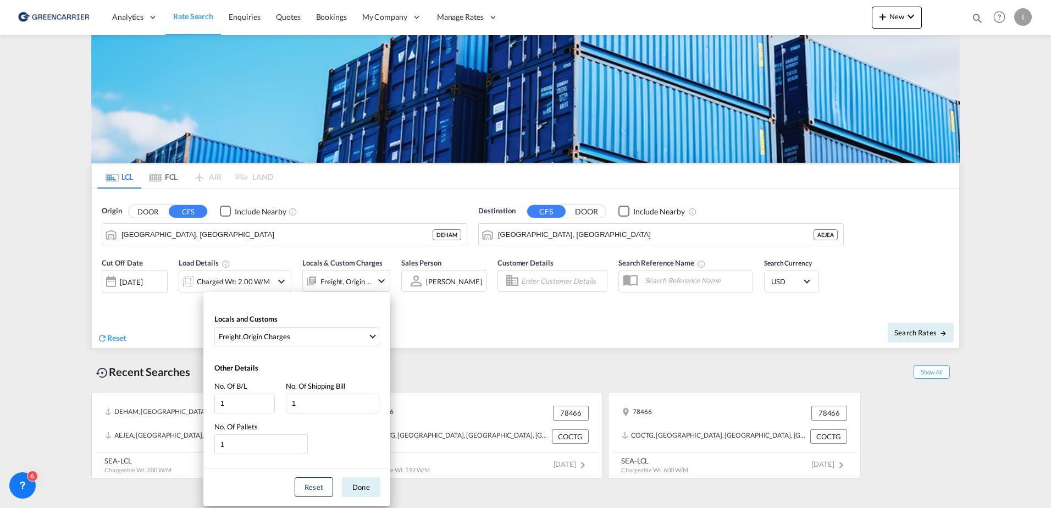
click at [290, 231] on div "Locals and Customs Freight , Origin Charges Other Details No. Of B/L 1 No. Of S…" at bounding box center [525, 254] width 1051 height 508
click at [290, 231] on input "Hamburg, DEHAM" at bounding box center [276, 234] width 311 height 16
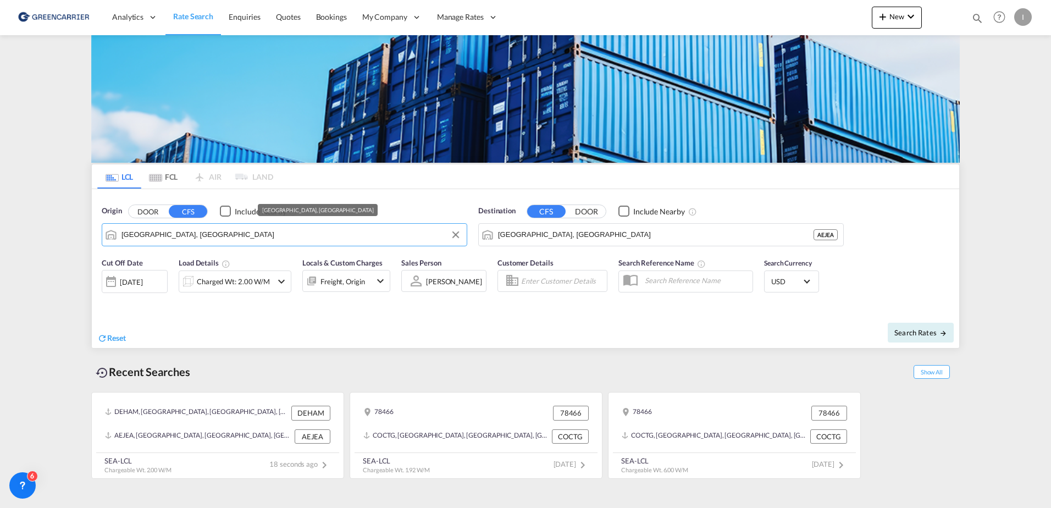
click at [290, 231] on input "Hamburg, DEHAM" at bounding box center [291, 234] width 340 height 16
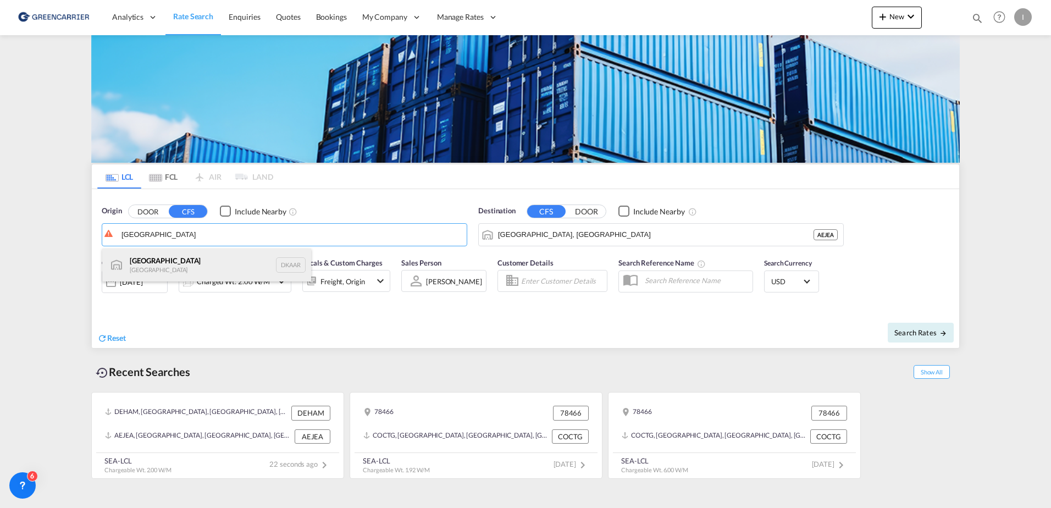
click at [219, 265] on div "Aarhus Denmark DKAAR" at bounding box center [206, 264] width 209 height 33
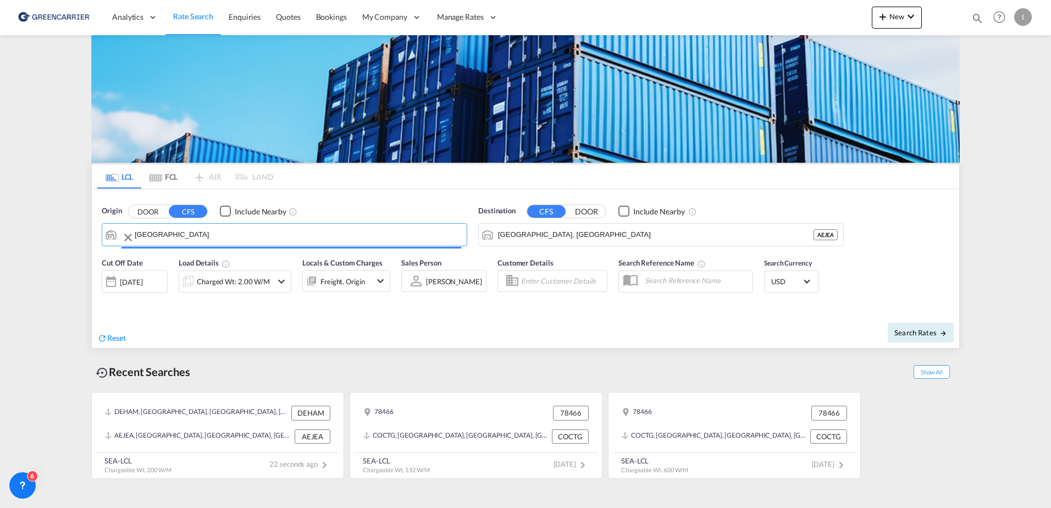
type input "Aarhus, DKAAR"
click at [911, 331] on span "Search Rates" at bounding box center [920, 332] width 53 height 9
type input "DKAAR to AEJEA / 25 Sep 2025"
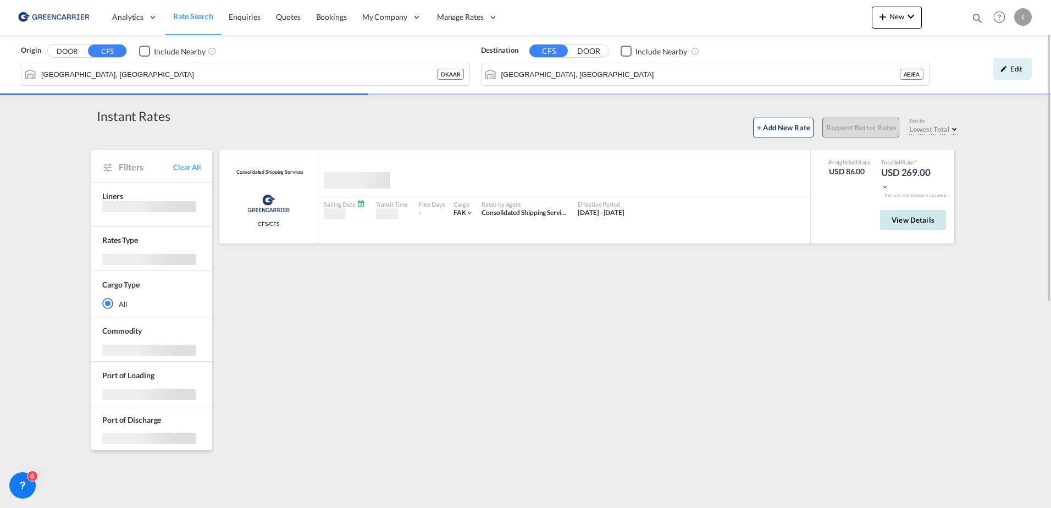
click at [890, 220] on button "View Details" at bounding box center [913, 220] width 66 height 20
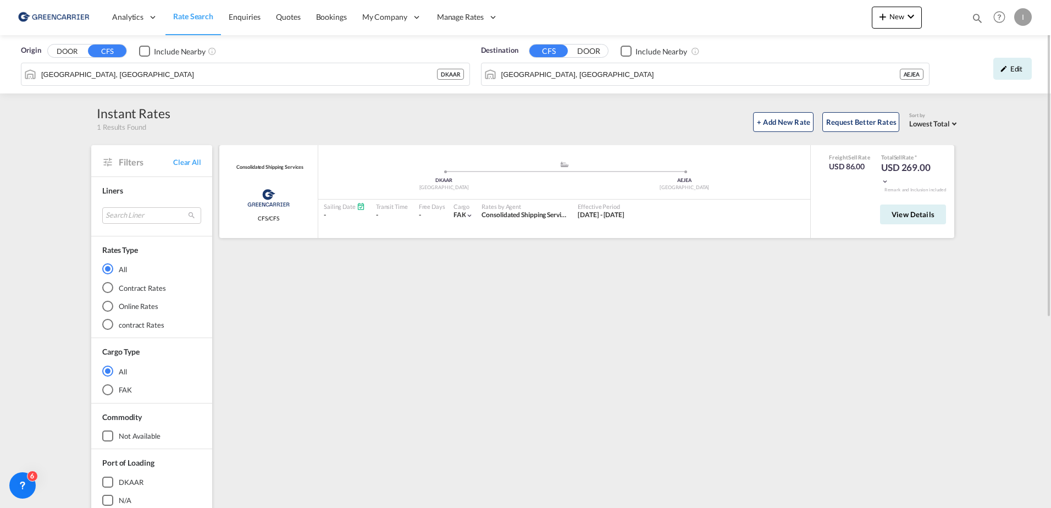
click at [804, 196] on div ".a{fill:#aaa8ad;} .a{fill:#aaa8ad;} DKAAR Aarhus AEJEA Jebel Ali" at bounding box center [564, 179] width 492 height 39
click at [244, 196] on img at bounding box center [268, 197] width 49 height 27
click at [374, 170] on span at bounding box center [444, 171] width 241 height 3
click at [927, 215] on span "View Details" at bounding box center [912, 214] width 43 height 9
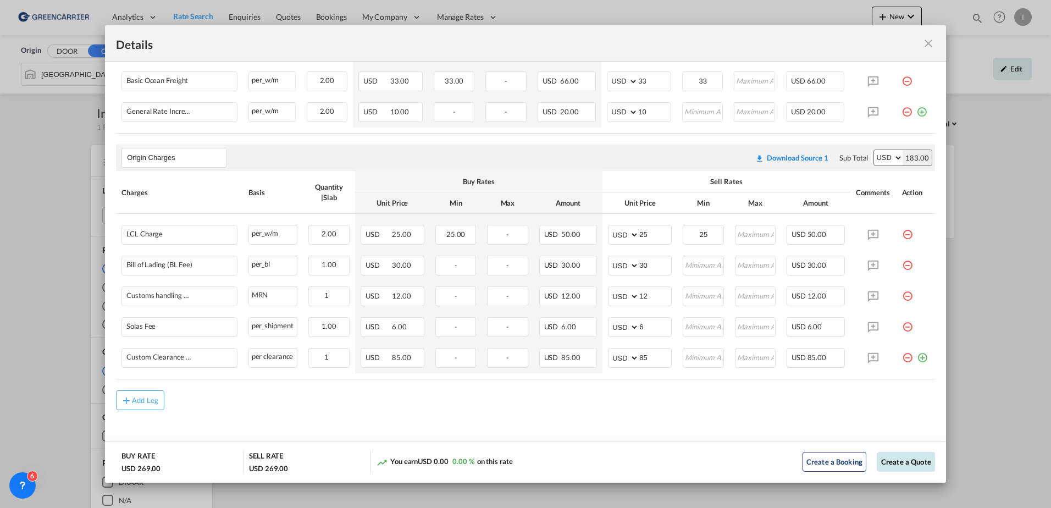
scroll to position [285, 0]
click at [824, 460] on button "Create a Booking" at bounding box center [834, 462] width 64 height 20
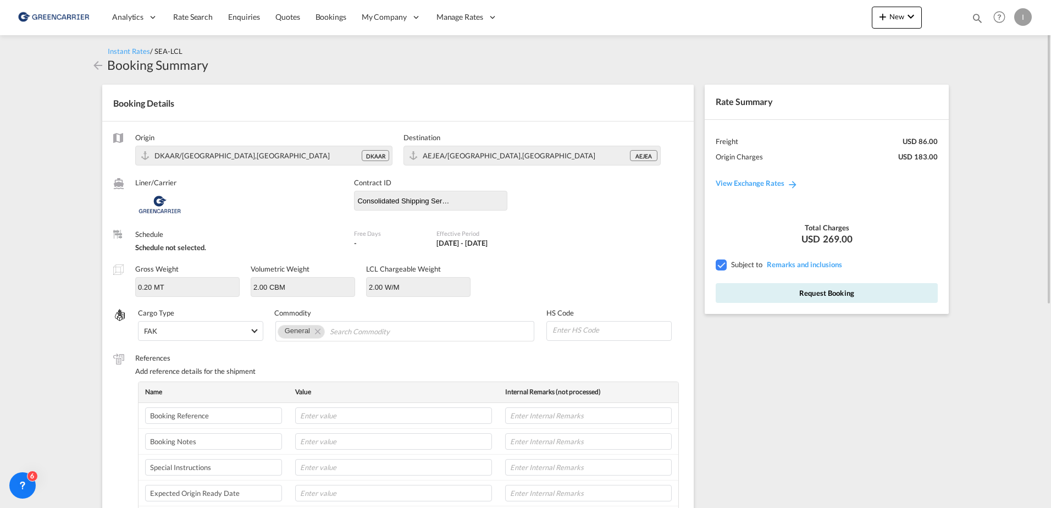
click at [246, 156] on div "DKAAR/Aarhus,Europe" at bounding box center [257, 156] width 207 height 10
click at [340, 418] on input "text" at bounding box center [393, 415] width 197 height 16
click at [374, 337] on input "Search Commodity" at bounding box center [380, 332] width 101 height 18
click at [359, 415] on input "text" at bounding box center [393, 415] width 197 height 16
type input "TEST"
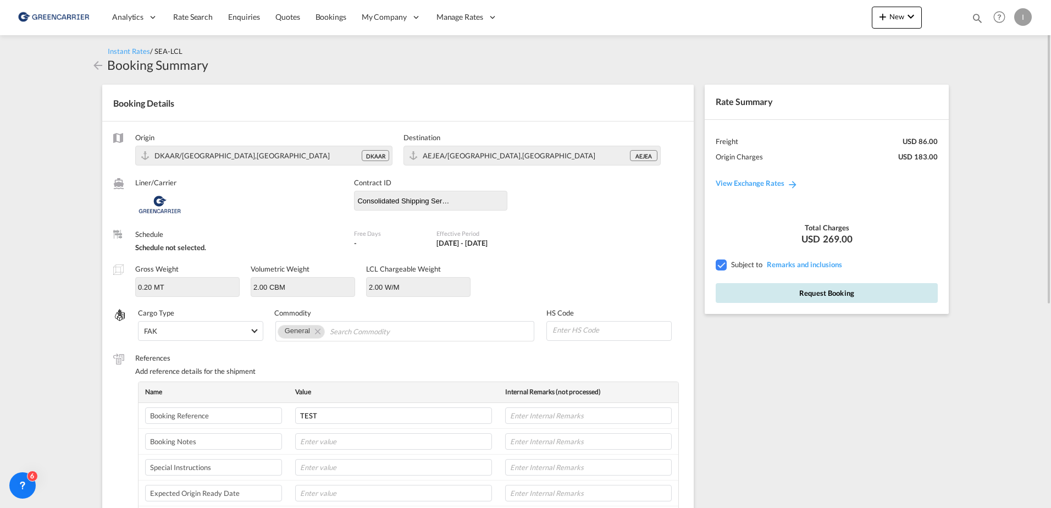
click at [842, 292] on button "Request Booking" at bounding box center [827, 293] width 222 height 20
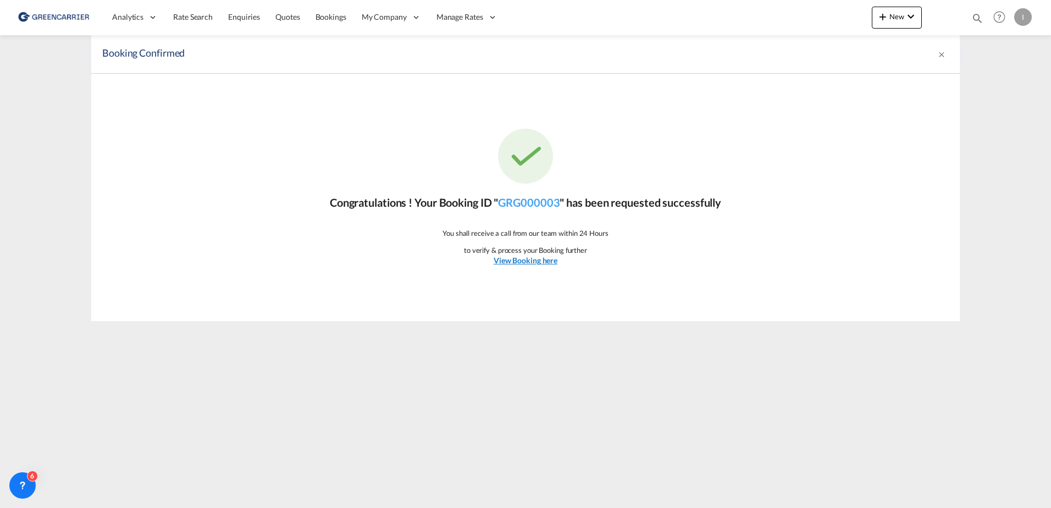
click at [514, 258] on u "View Booking here" at bounding box center [526, 260] width 64 height 9
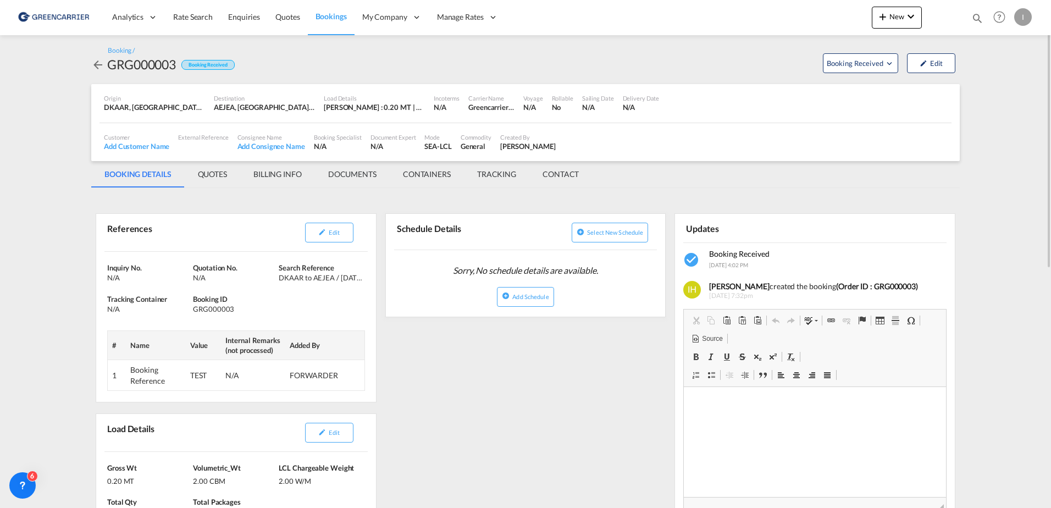
click at [99, 63] on md-icon "icon-arrow-left" at bounding box center [97, 64] width 13 height 13
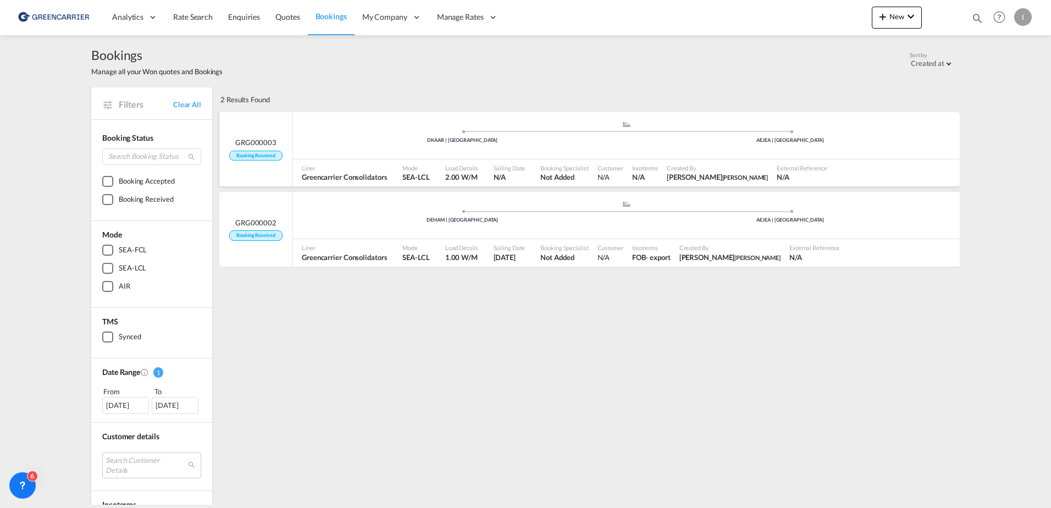
click at [304, 141] on div "DKAAR | Aarhus" at bounding box center [462, 140] width 328 height 7
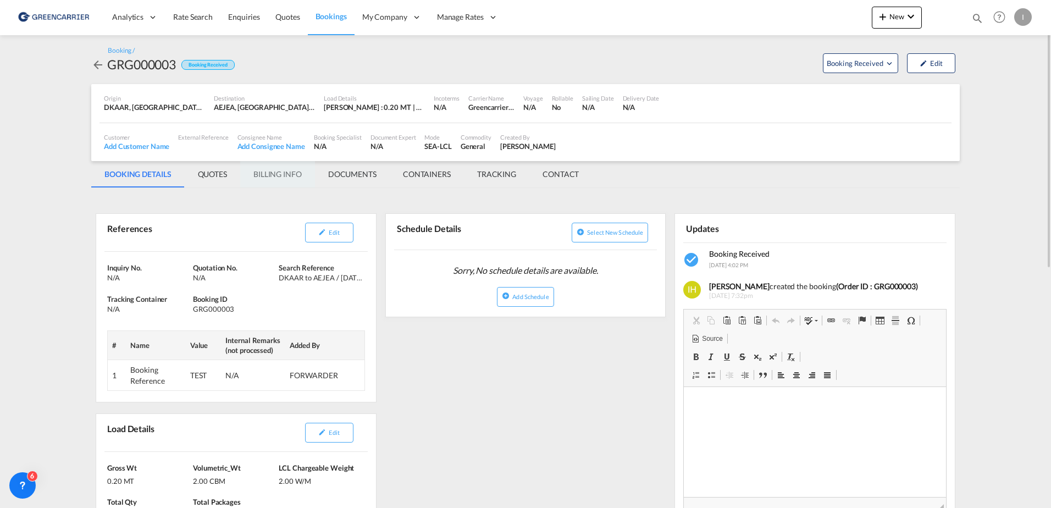
click at [298, 174] on md-tab-item "BILLING INFO" at bounding box center [277, 174] width 75 height 26
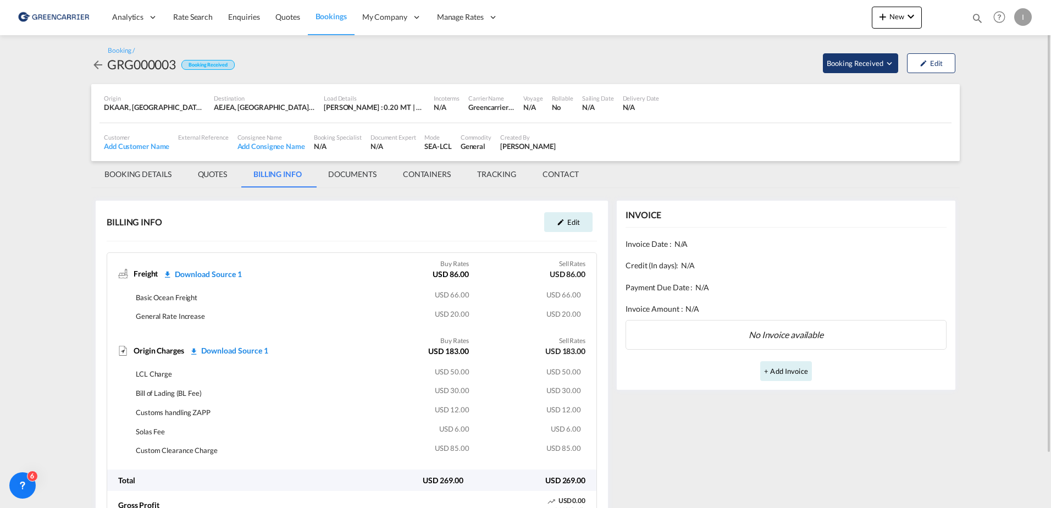
click at [869, 59] on span "Booking Received" at bounding box center [856, 63] width 58 height 11
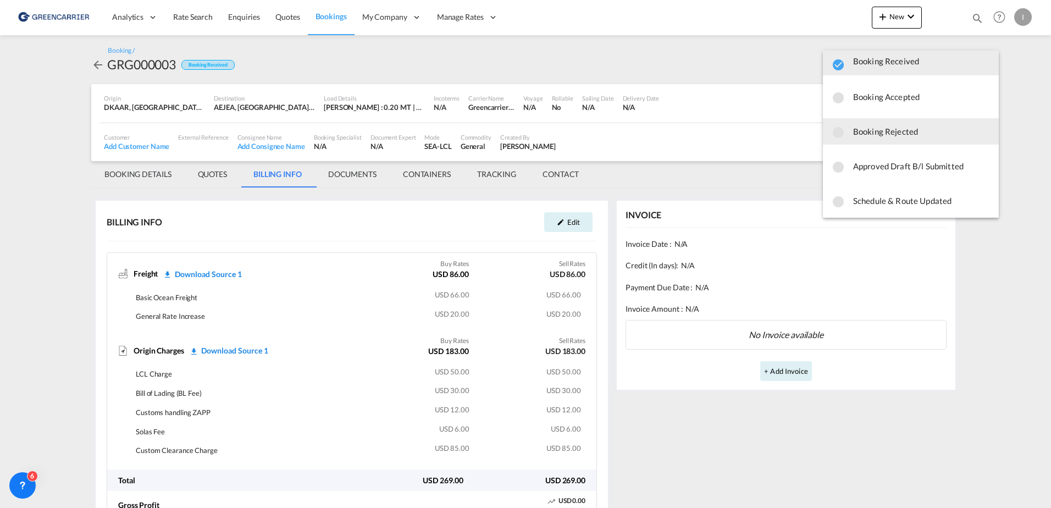
scroll to position [15, 0]
click at [874, 125] on span "Booking Rejected" at bounding box center [921, 128] width 137 height 20
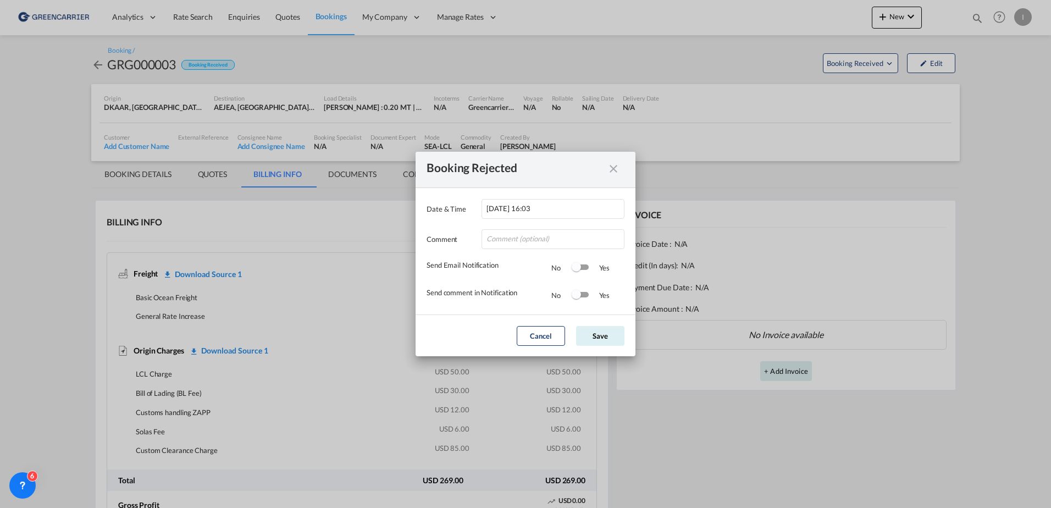
click at [546, 228] on div "Comment" at bounding box center [526, 233] width 198 height 30
click at [544, 242] on input "Date & ..." at bounding box center [552, 239] width 143 height 20
click at [573, 245] on input "TEST (regards ISABEL" at bounding box center [552, 239] width 143 height 20
type input "TEST (regards ISABEL)"
click at [602, 335] on button "Save" at bounding box center [600, 336] width 48 height 20
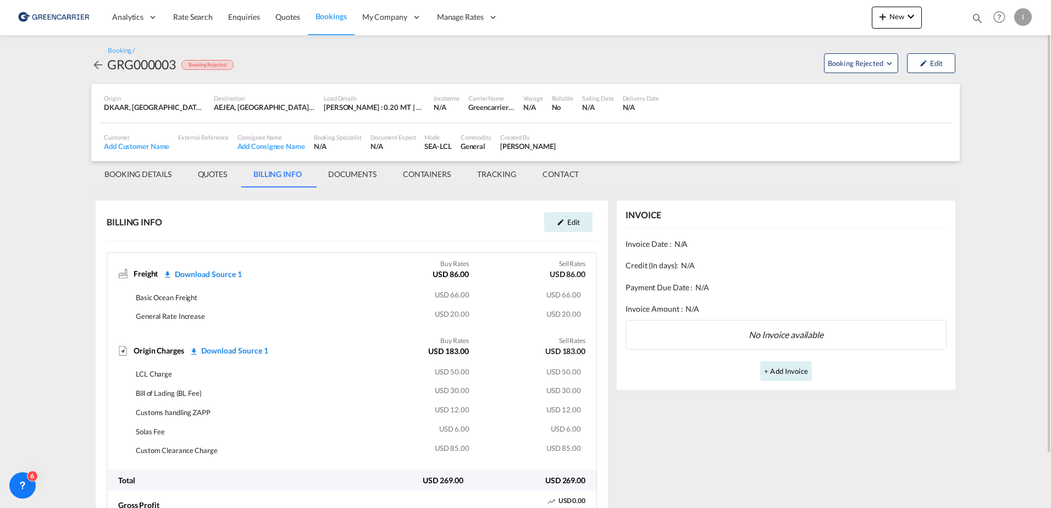
click at [326, 26] on link "Bookings" at bounding box center [331, 17] width 47 height 36
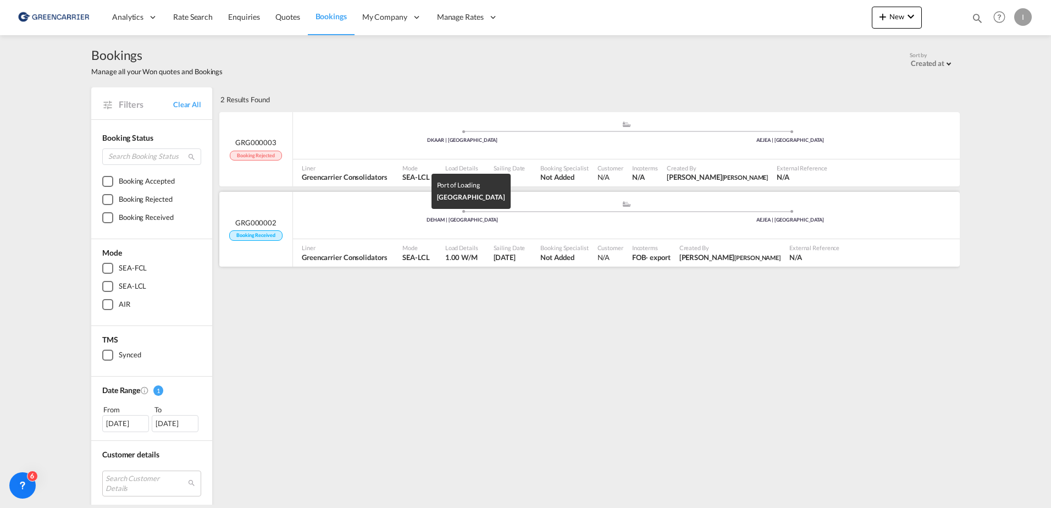
click at [388, 221] on div "DEHAM | Hamburg" at bounding box center [462, 220] width 328 height 7
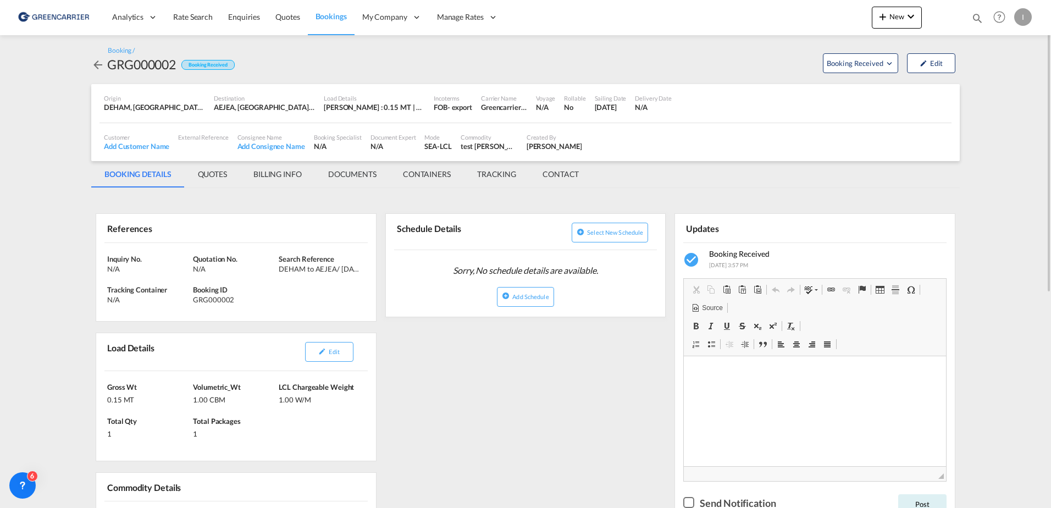
click at [285, 169] on md-tab-item "BILLING INFO" at bounding box center [277, 174] width 75 height 26
